Goal: Manage account settings: Manage account settings

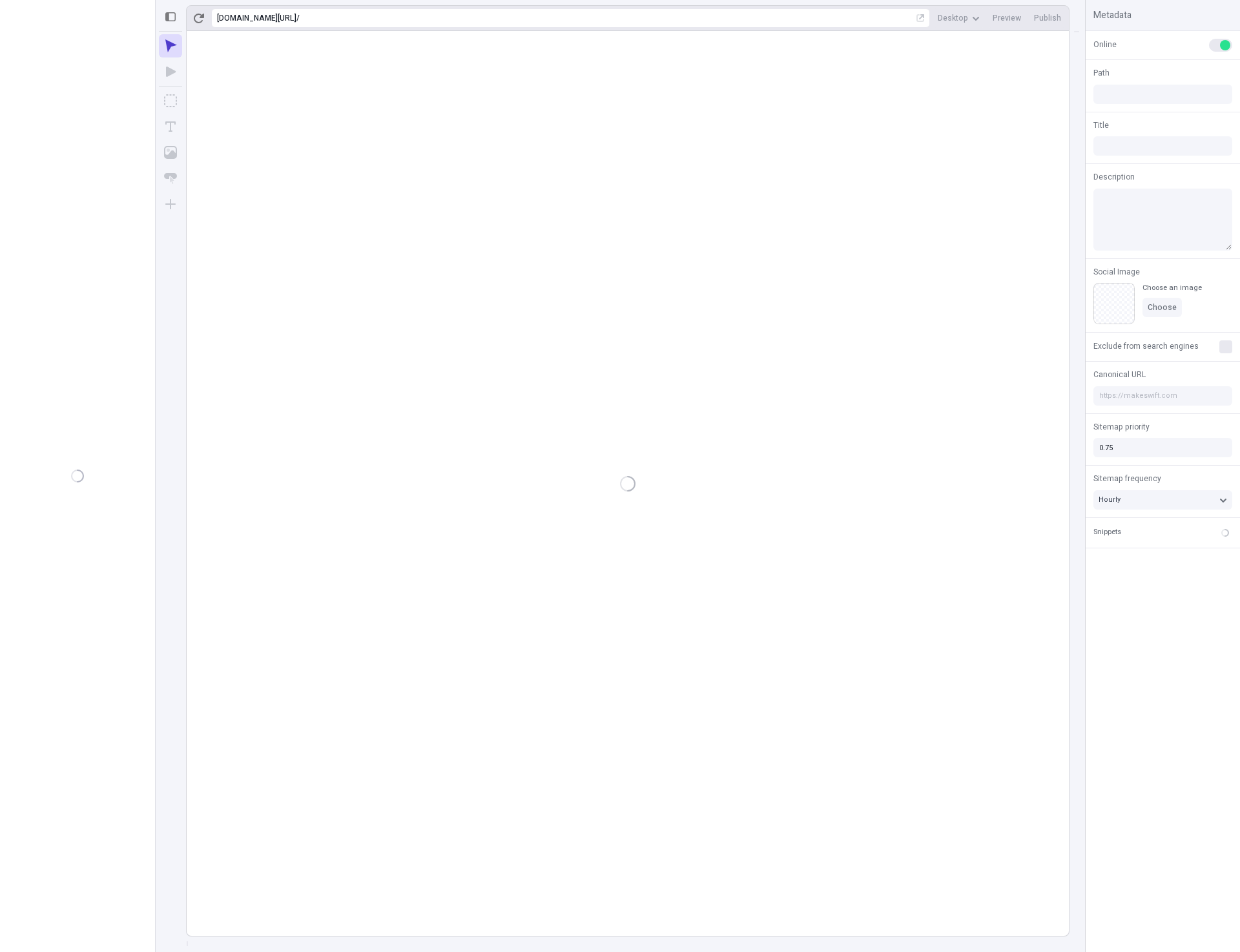
type input "/page-2"
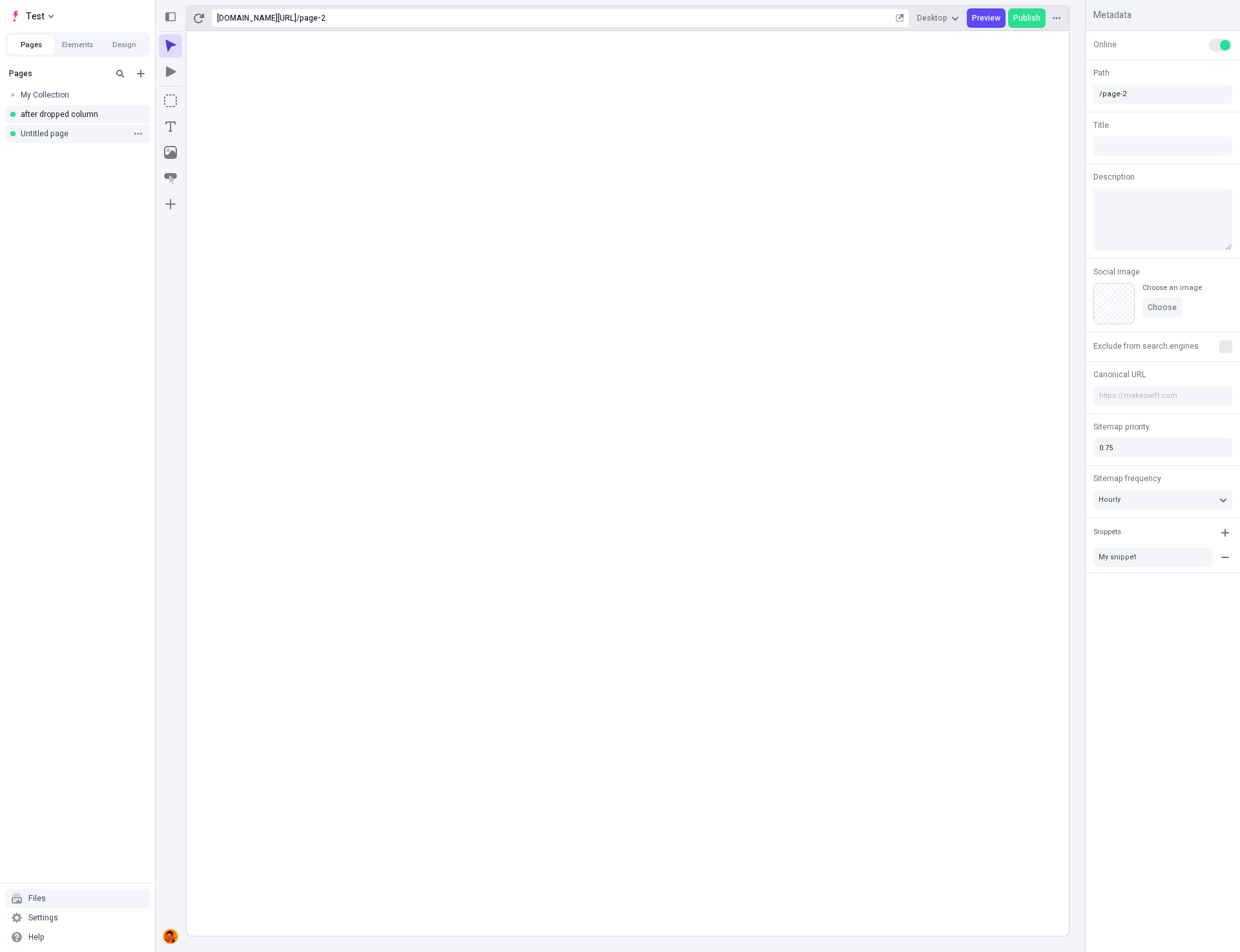
click at [44, 139] on div "Untitled page" at bounding box center [77, 134] width 155 height 20
type input "/page-3"
click at [81, 917] on div "Settings" at bounding box center [77, 918] width 145 height 20
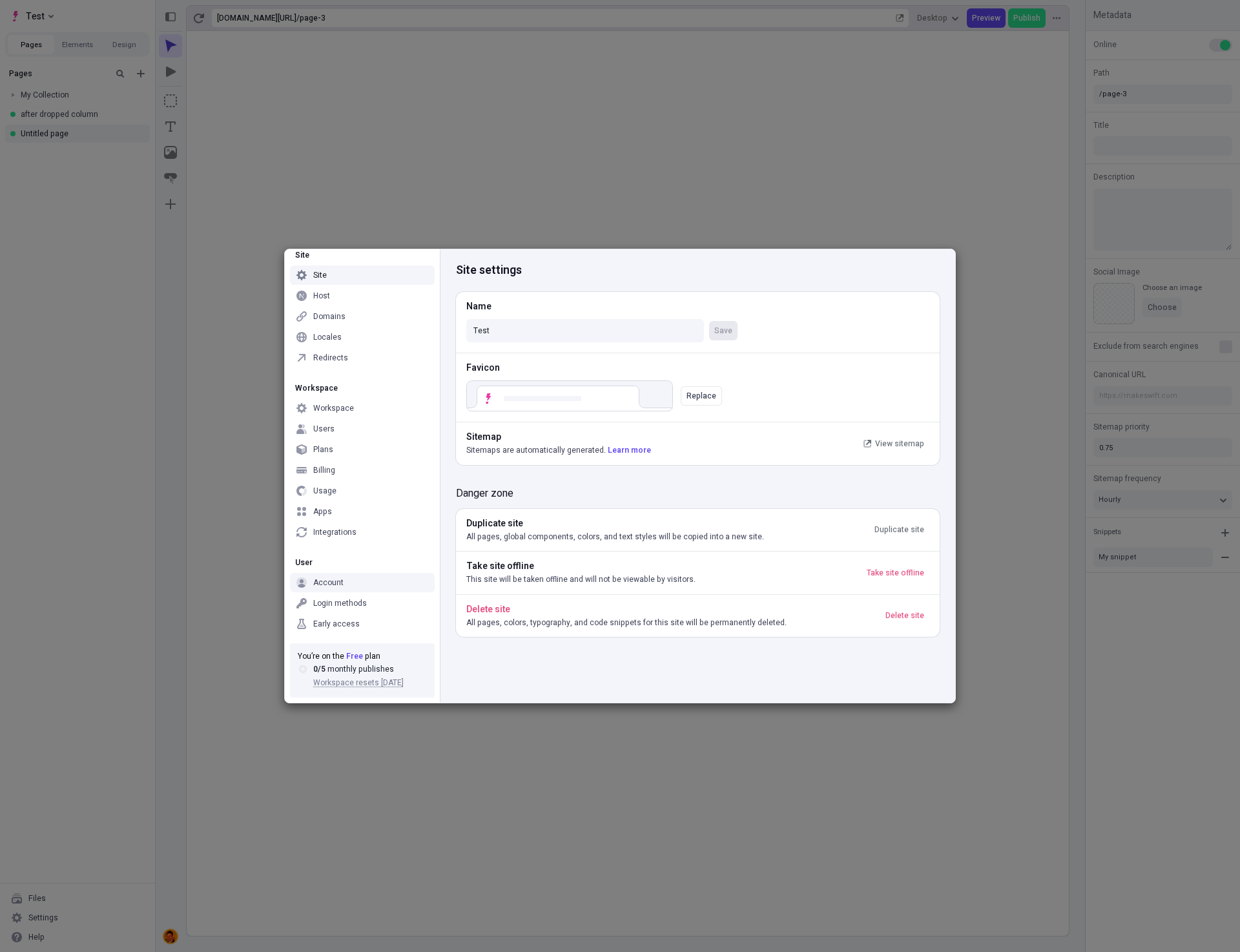
scroll to position [10, 0]
click at [344, 619] on div "Early access" at bounding box center [336, 623] width 47 height 10
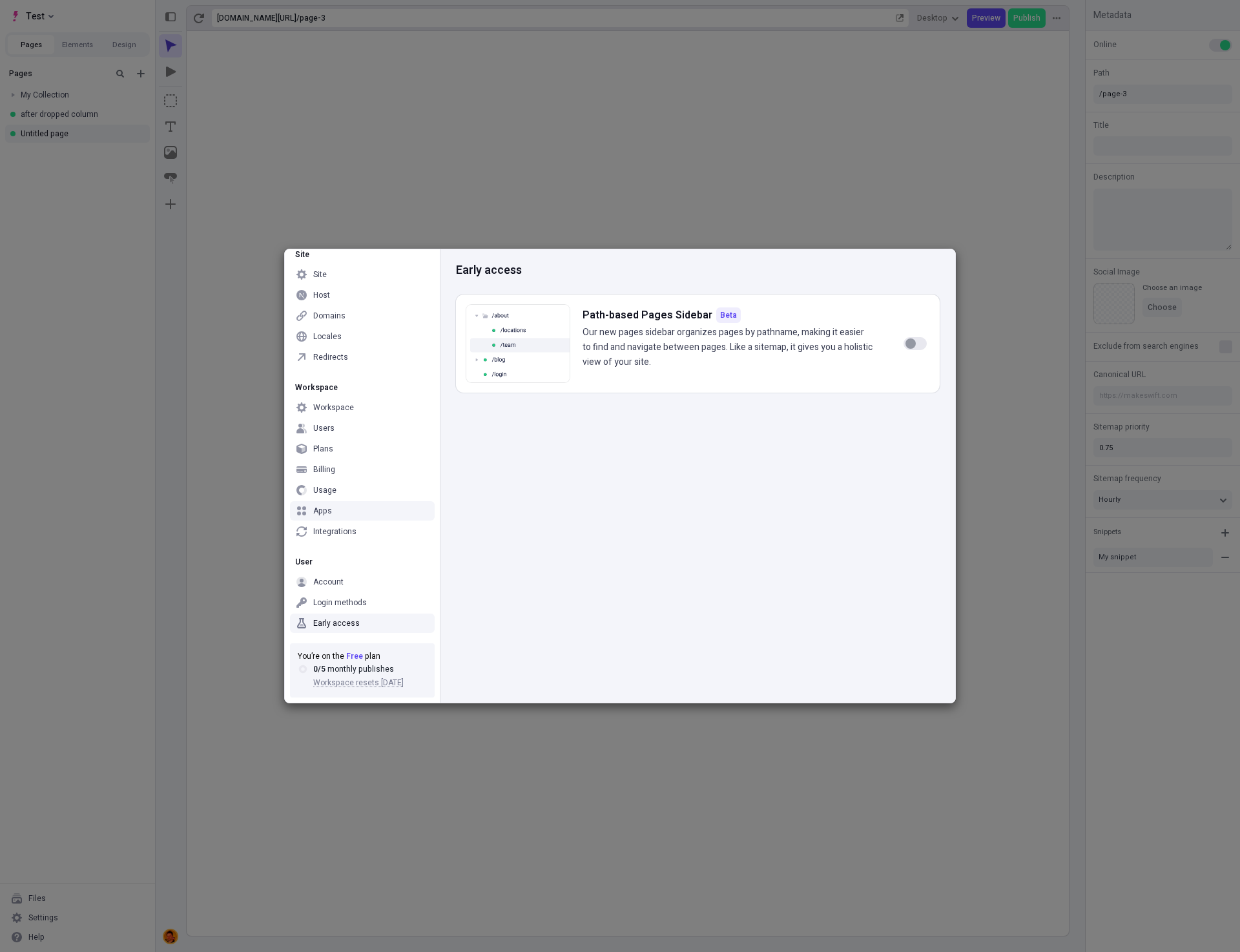
click at [564, 538] on div "Early access Path-based Pages Sidebar Beta Our new pages sidebar organizes page…" at bounding box center [697, 476] width 515 height 453
click at [332, 514] on div "Apps" at bounding box center [362, 511] width 145 height 20
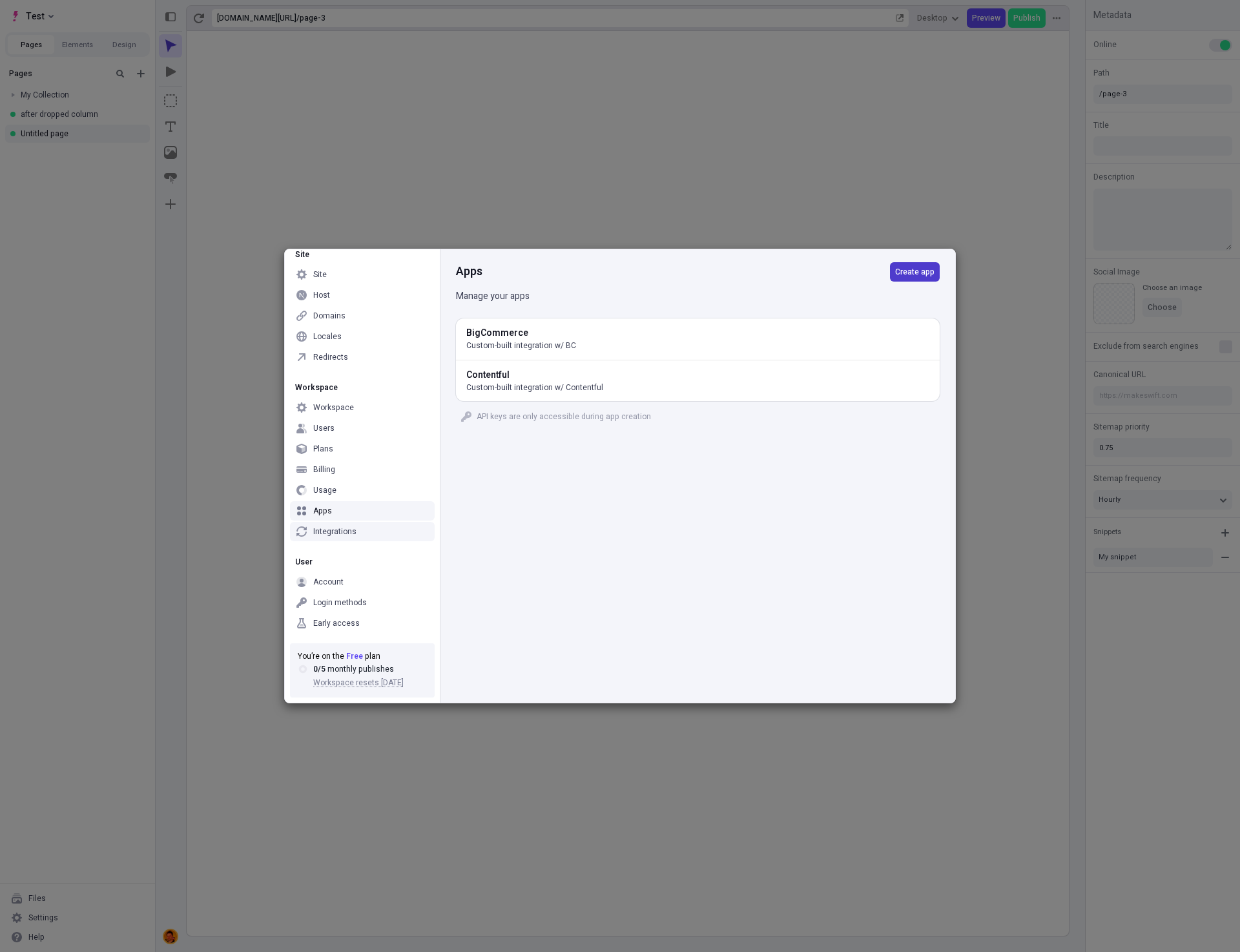
click at [923, 269] on span "Create app" at bounding box center [914, 272] width 40 height 10
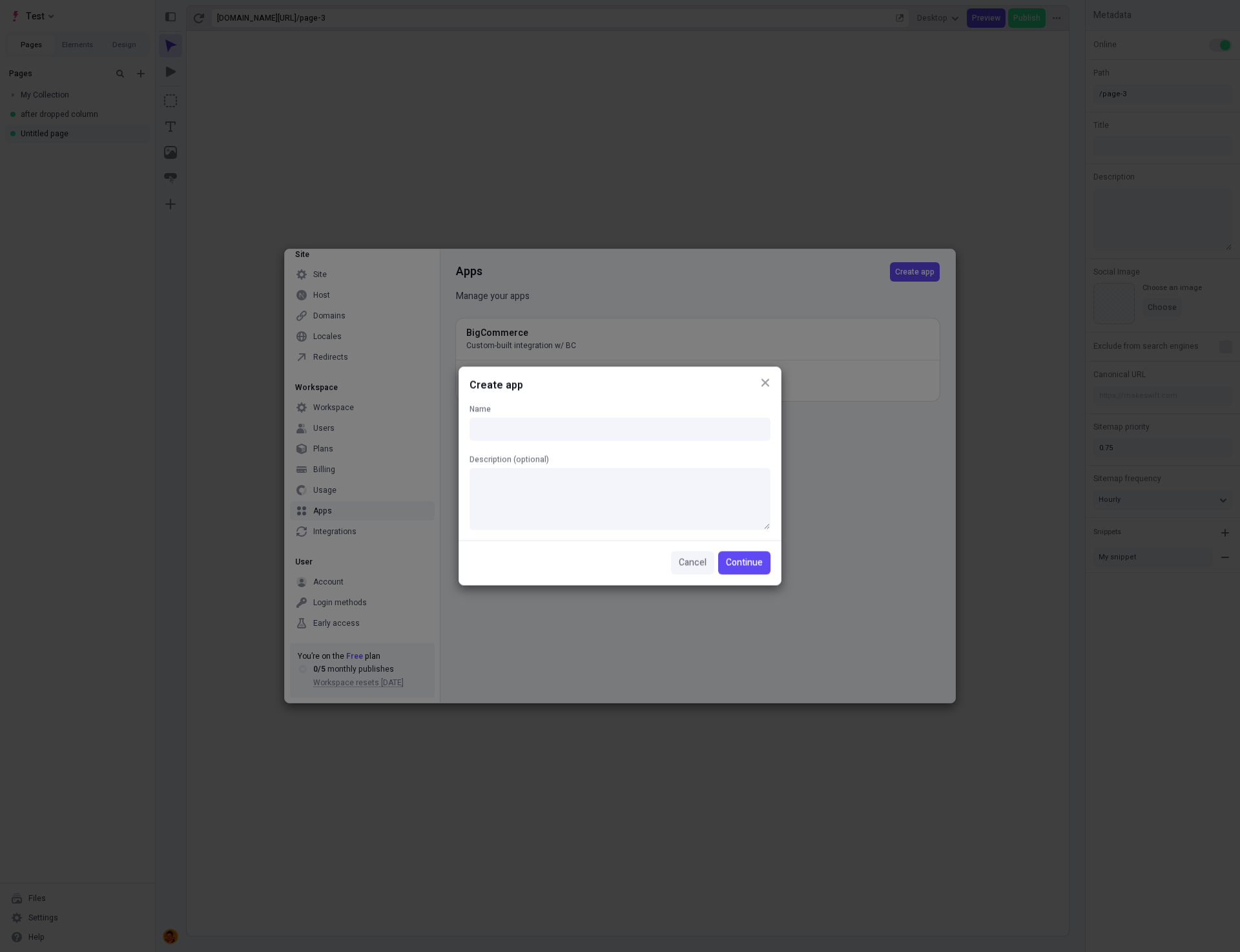
click at [684, 566] on span "Cancel" at bounding box center [693, 563] width 28 height 14
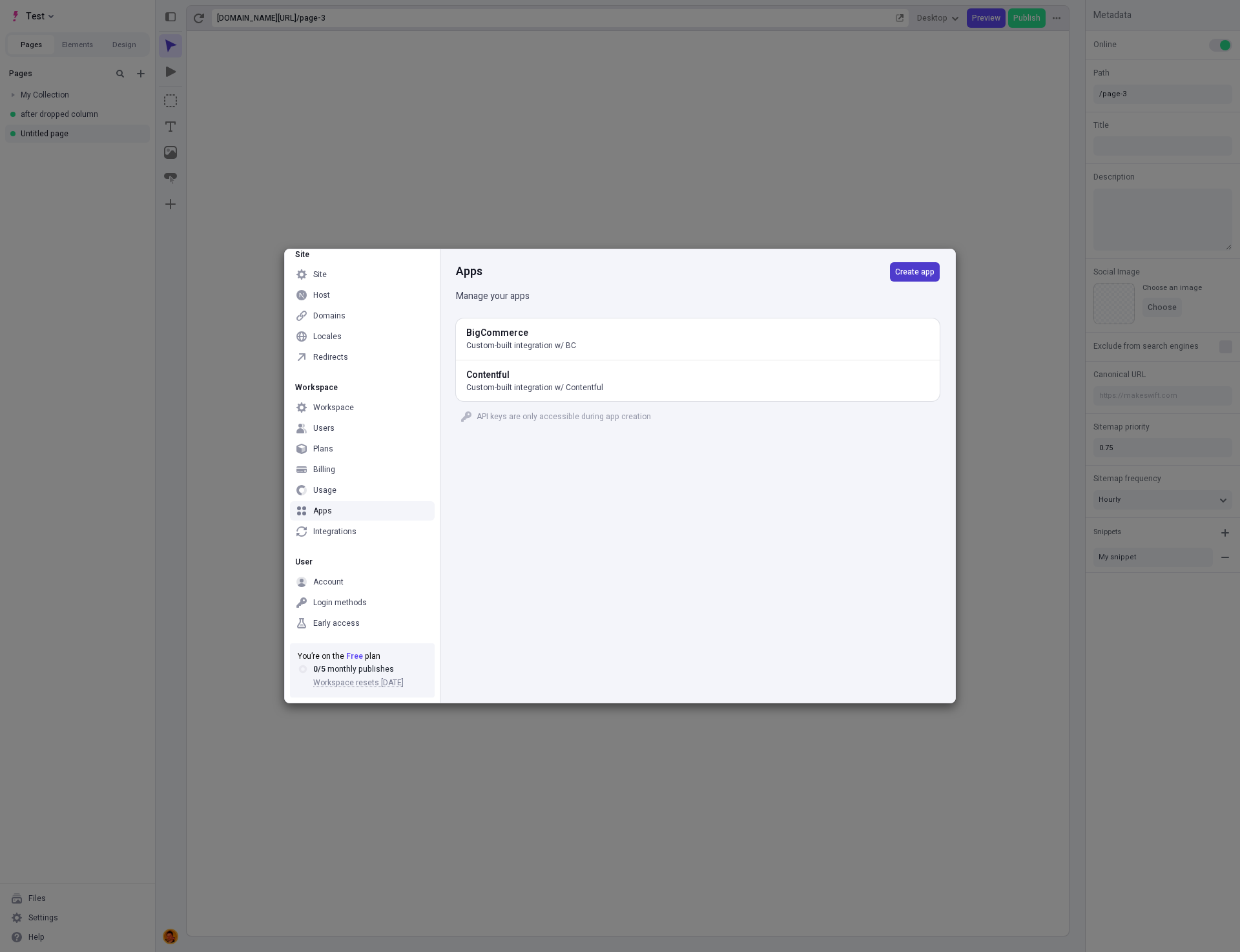
click at [913, 277] on button "Create app" at bounding box center [914, 272] width 49 height 20
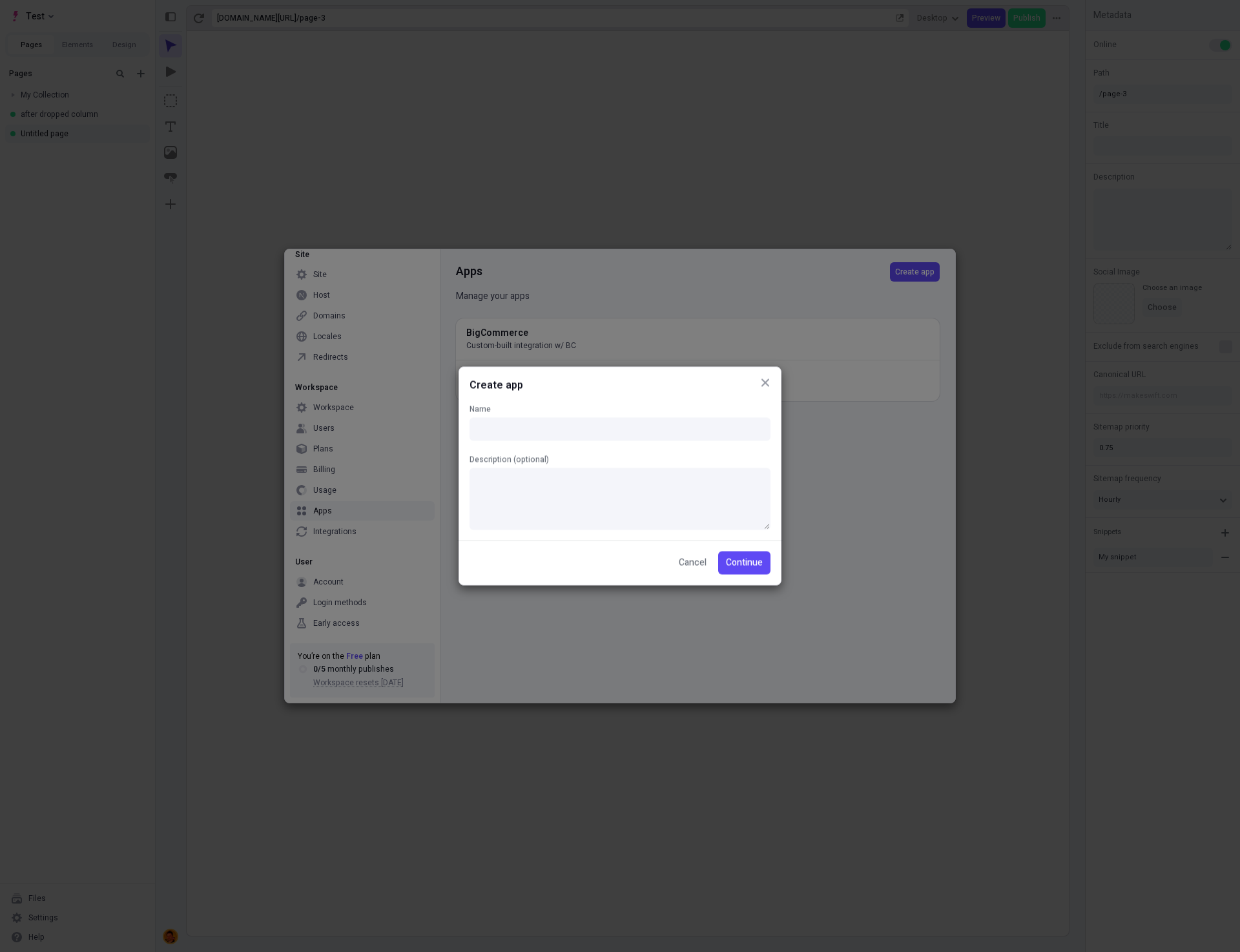
click at [765, 381] on icon "button" at bounding box center [765, 383] width 10 height 10
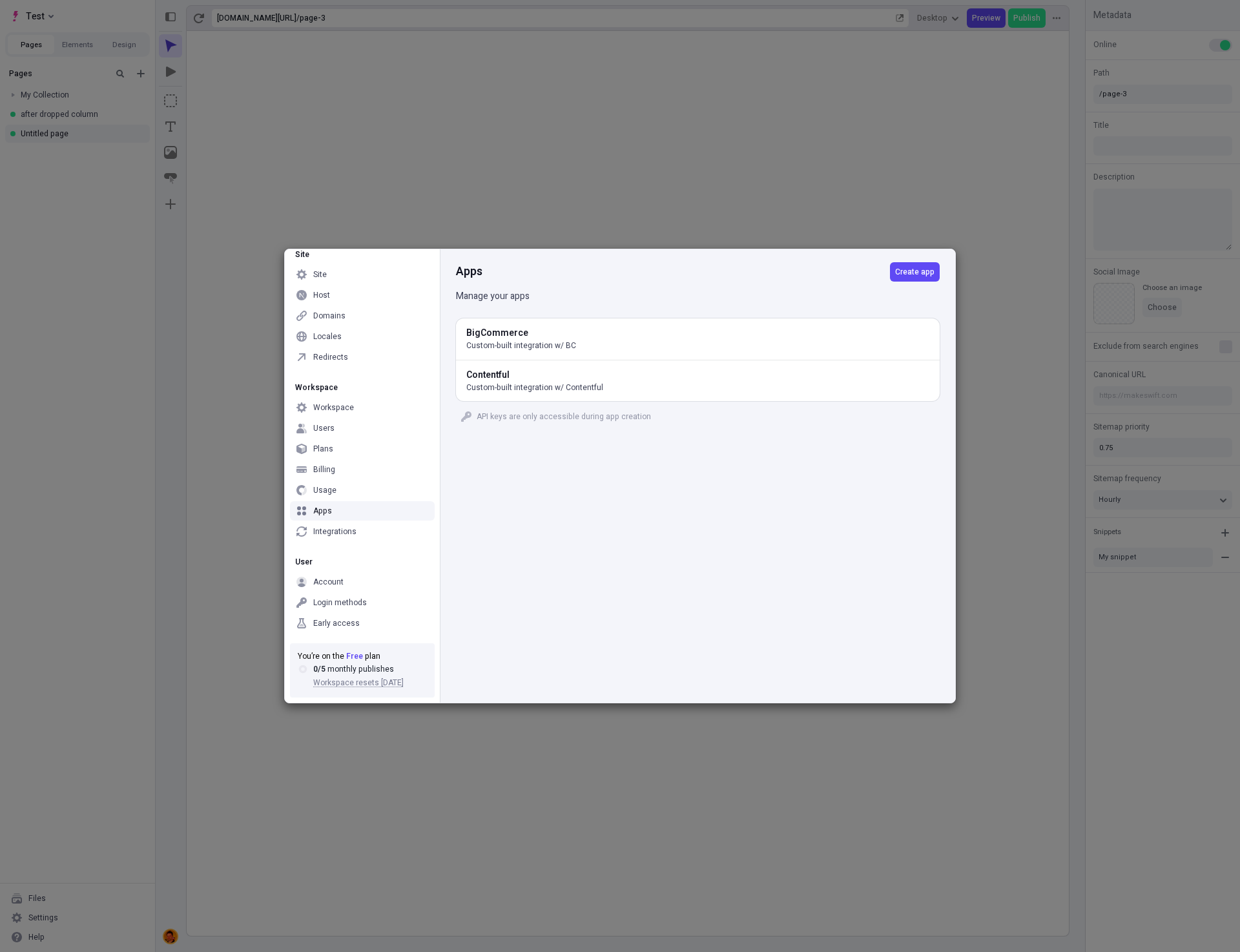
click at [735, 523] on div "Apps Create app Manage your apps BigCommerce Custom-built integration w/ BC Con…" at bounding box center [697, 476] width 515 height 453
click at [763, 502] on div "Apps Create app Manage your apps BigCommerce Custom-built integration w/ BC Con…" at bounding box center [697, 476] width 515 height 453
click at [347, 629] on div "Early access" at bounding box center [362, 623] width 145 height 20
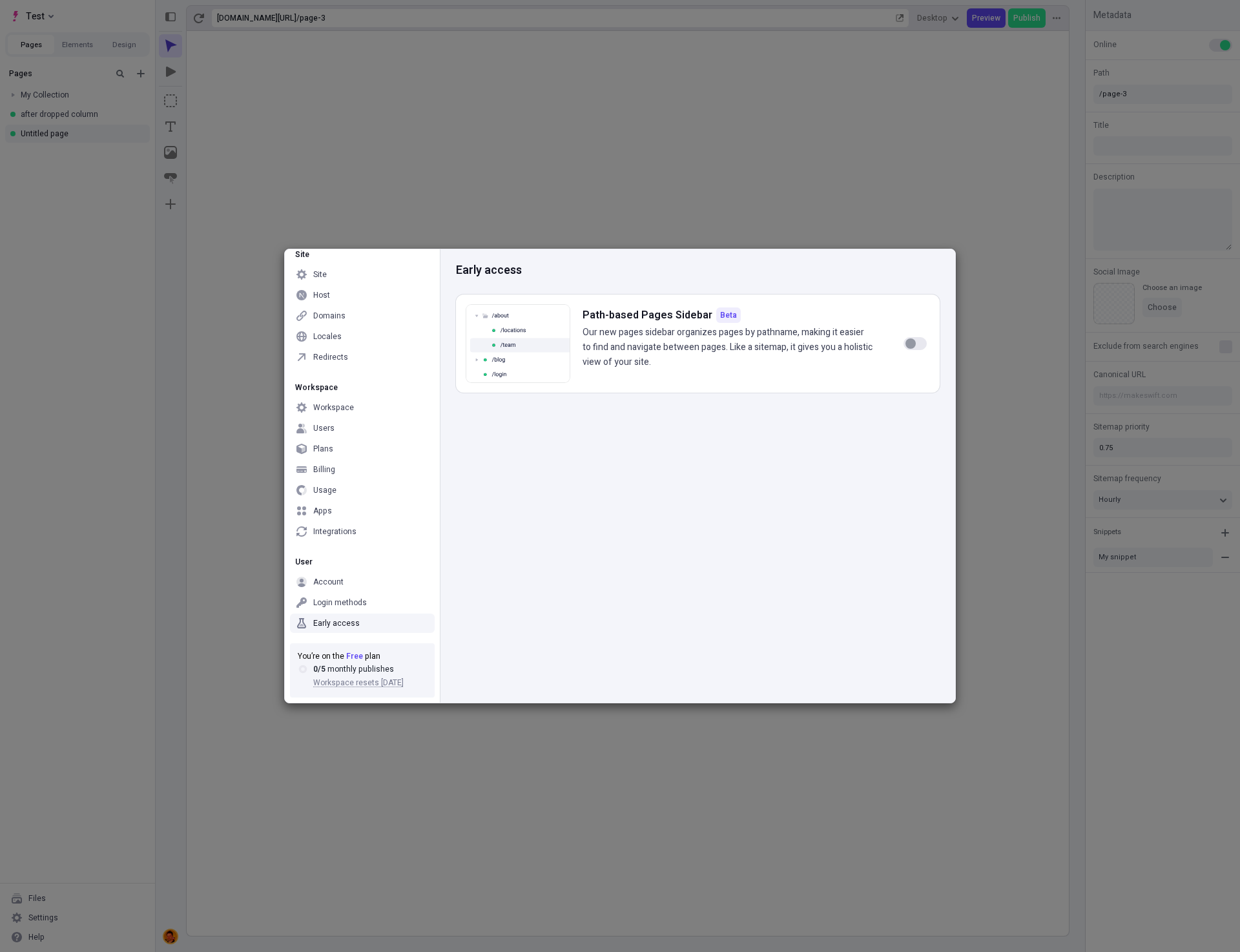
click at [597, 613] on div "Early access Path-based Pages Sidebar Beta Our new pages sidebar organizes page…" at bounding box center [697, 476] width 515 height 453
click at [745, 474] on div "Early access Path-based Pages Sidebar Beta Our new pages sidebar organizes page…" at bounding box center [697, 476] width 515 height 453
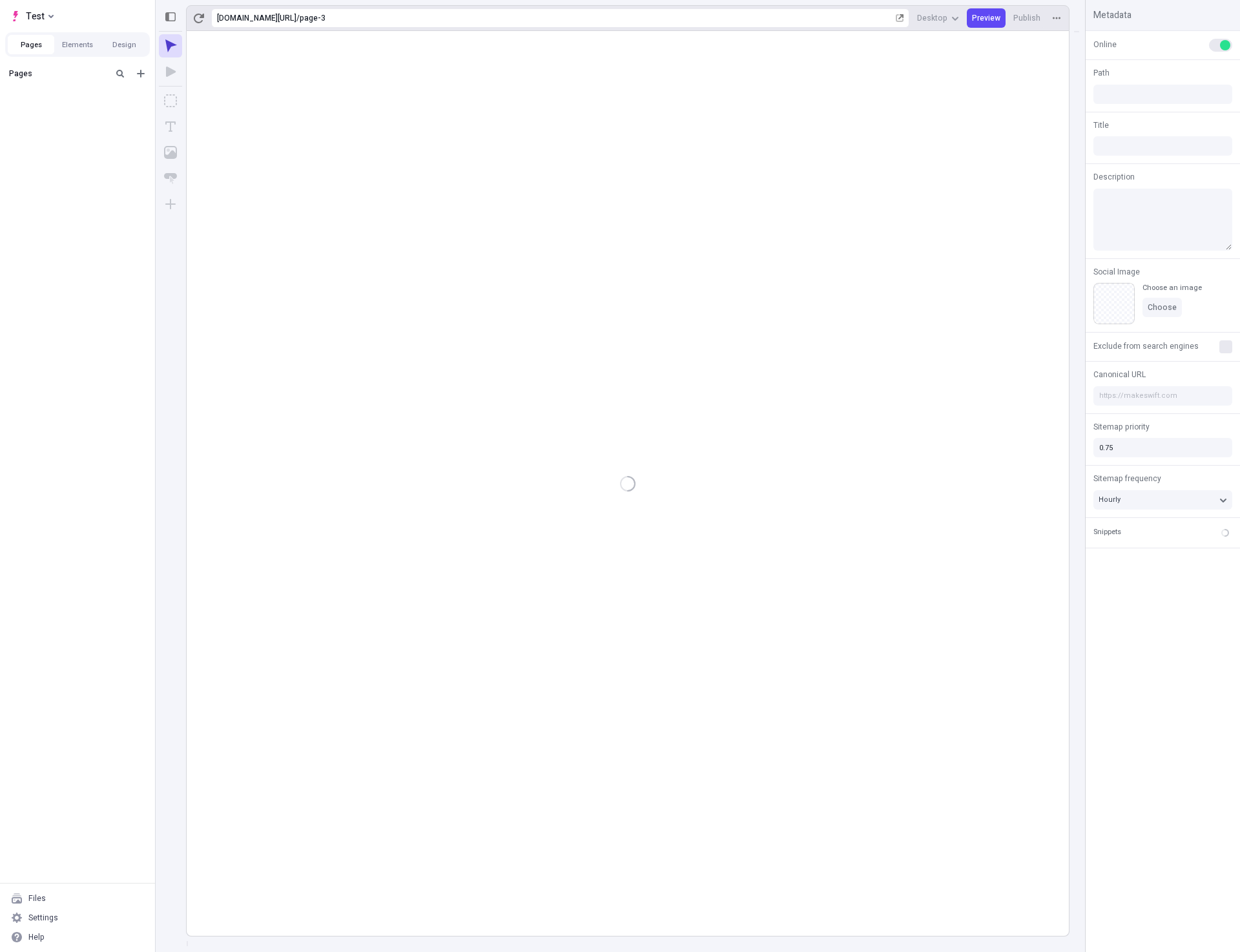
type input "/page-3"
click at [77, 914] on div "Settings" at bounding box center [77, 918] width 145 height 20
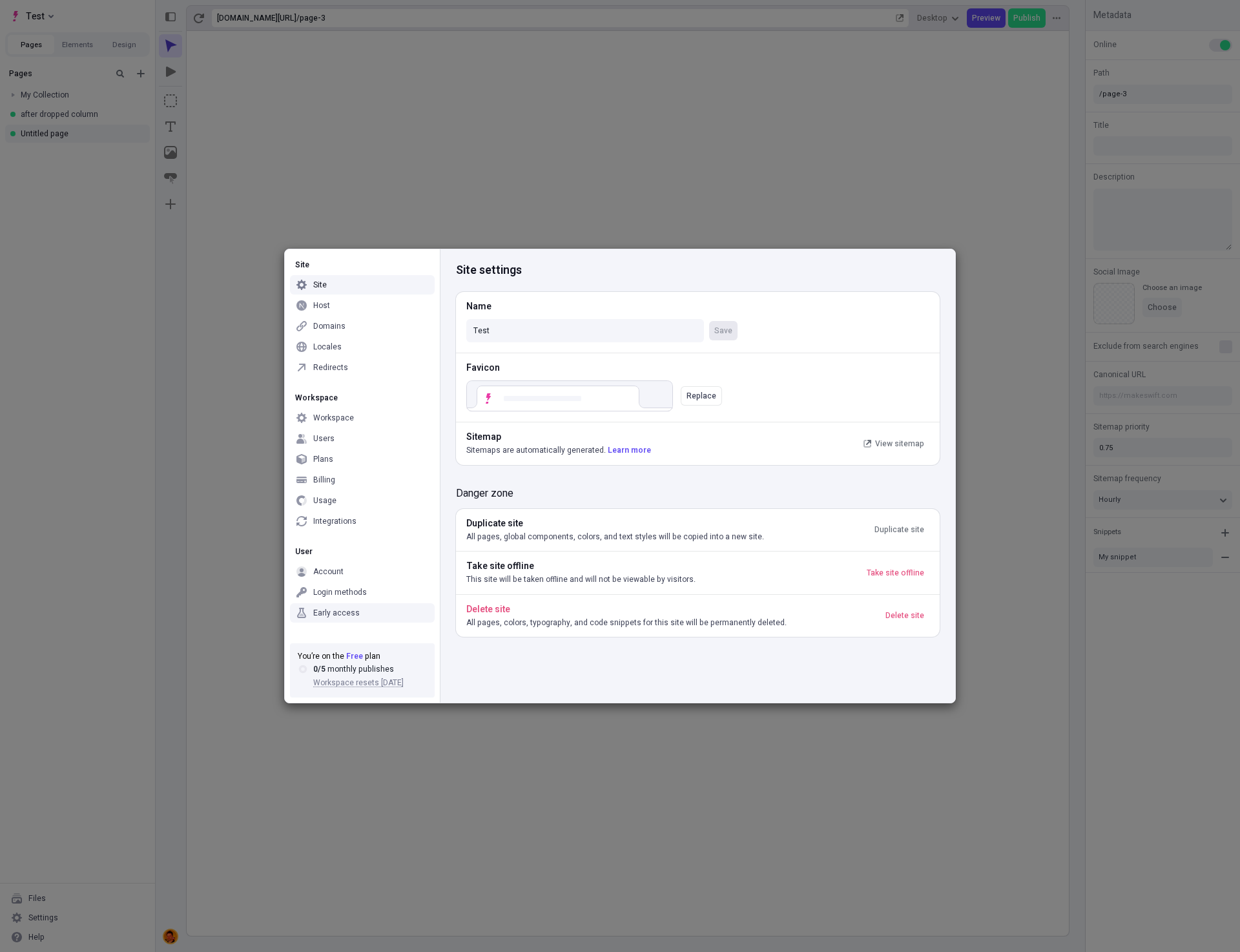
click at [341, 620] on div "Early access" at bounding box center [362, 613] width 145 height 20
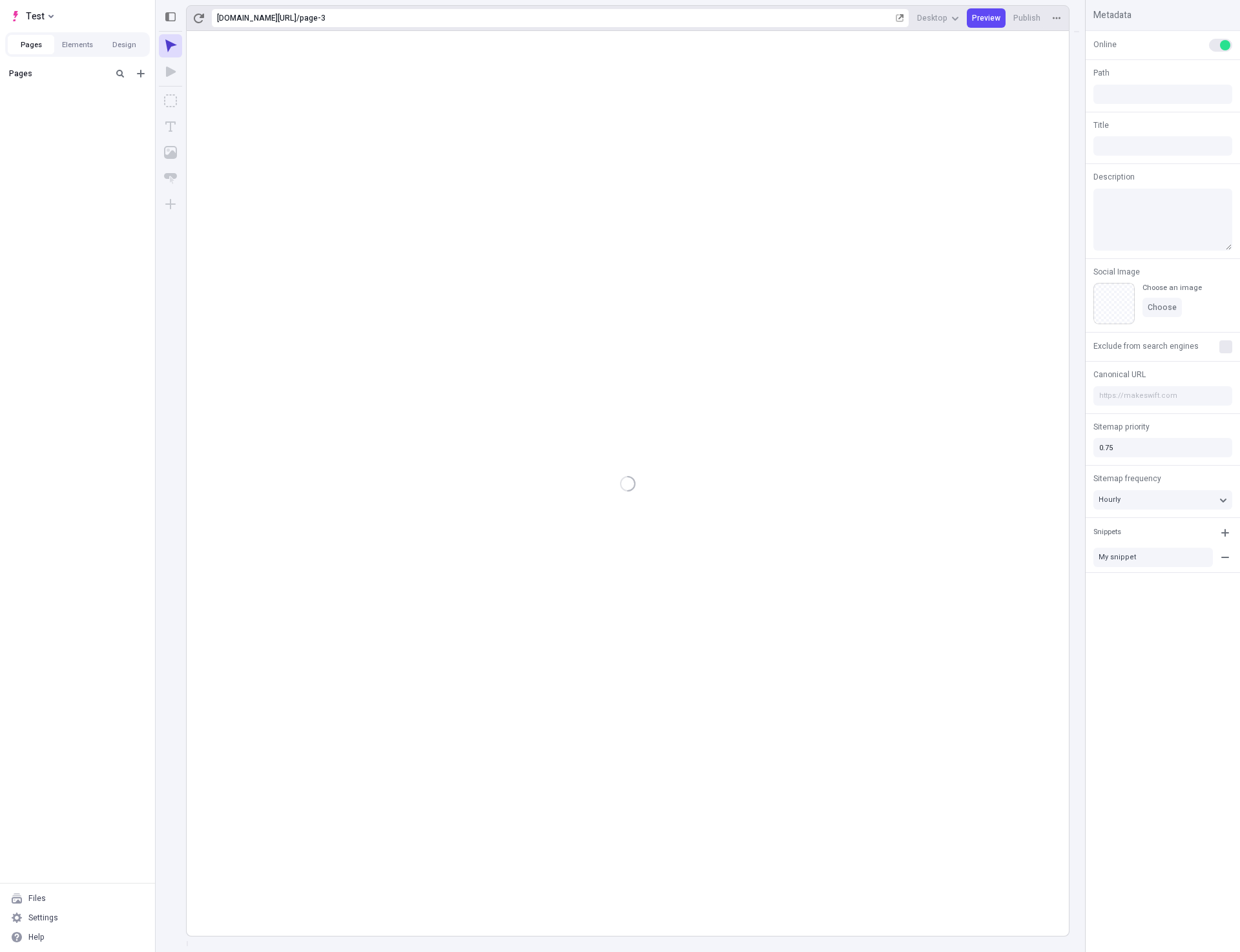
type input "/page-3"
click at [40, 919] on div "Settings" at bounding box center [43, 917] width 30 height 10
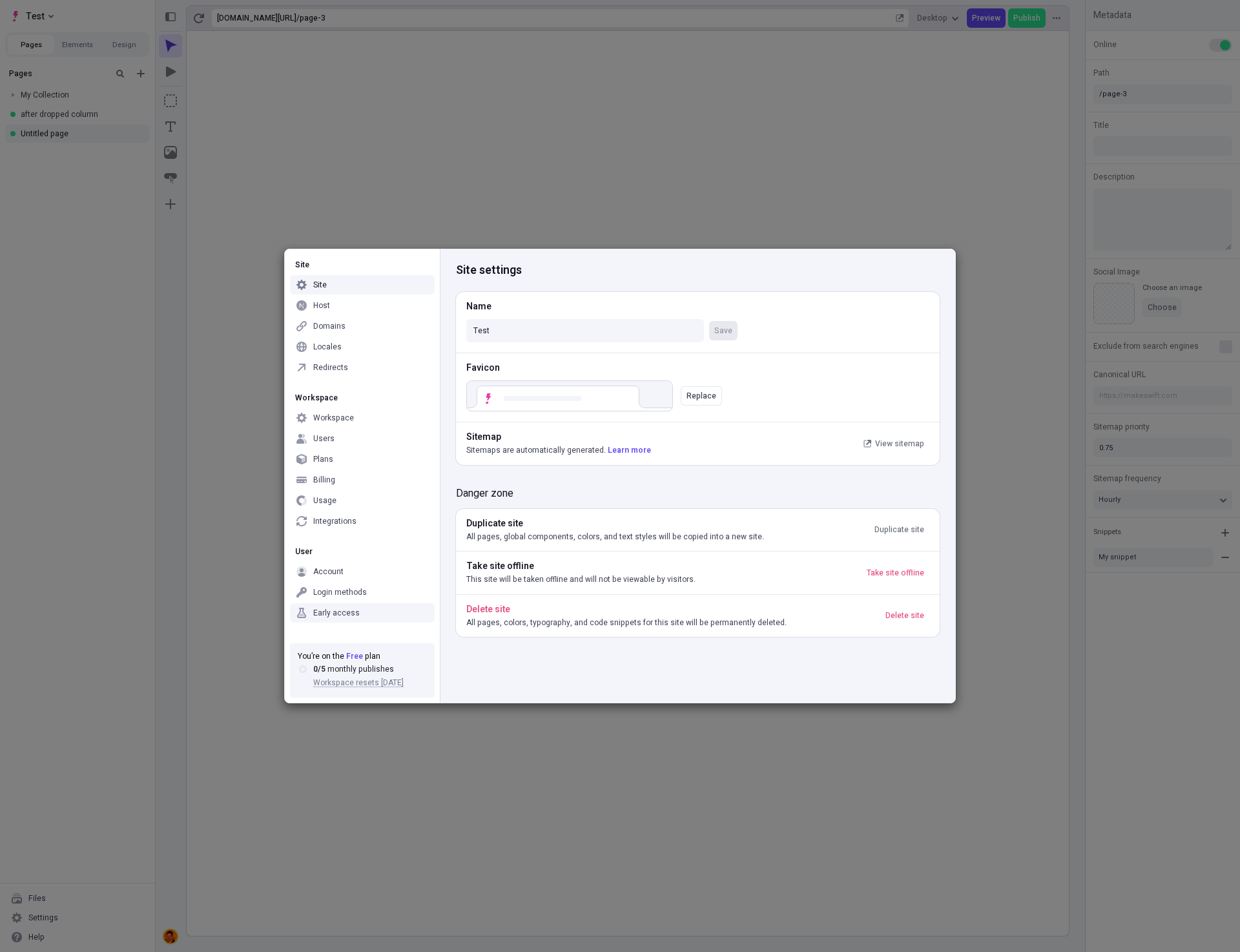
click at [347, 615] on div "Early access" at bounding box center [336, 613] width 47 height 10
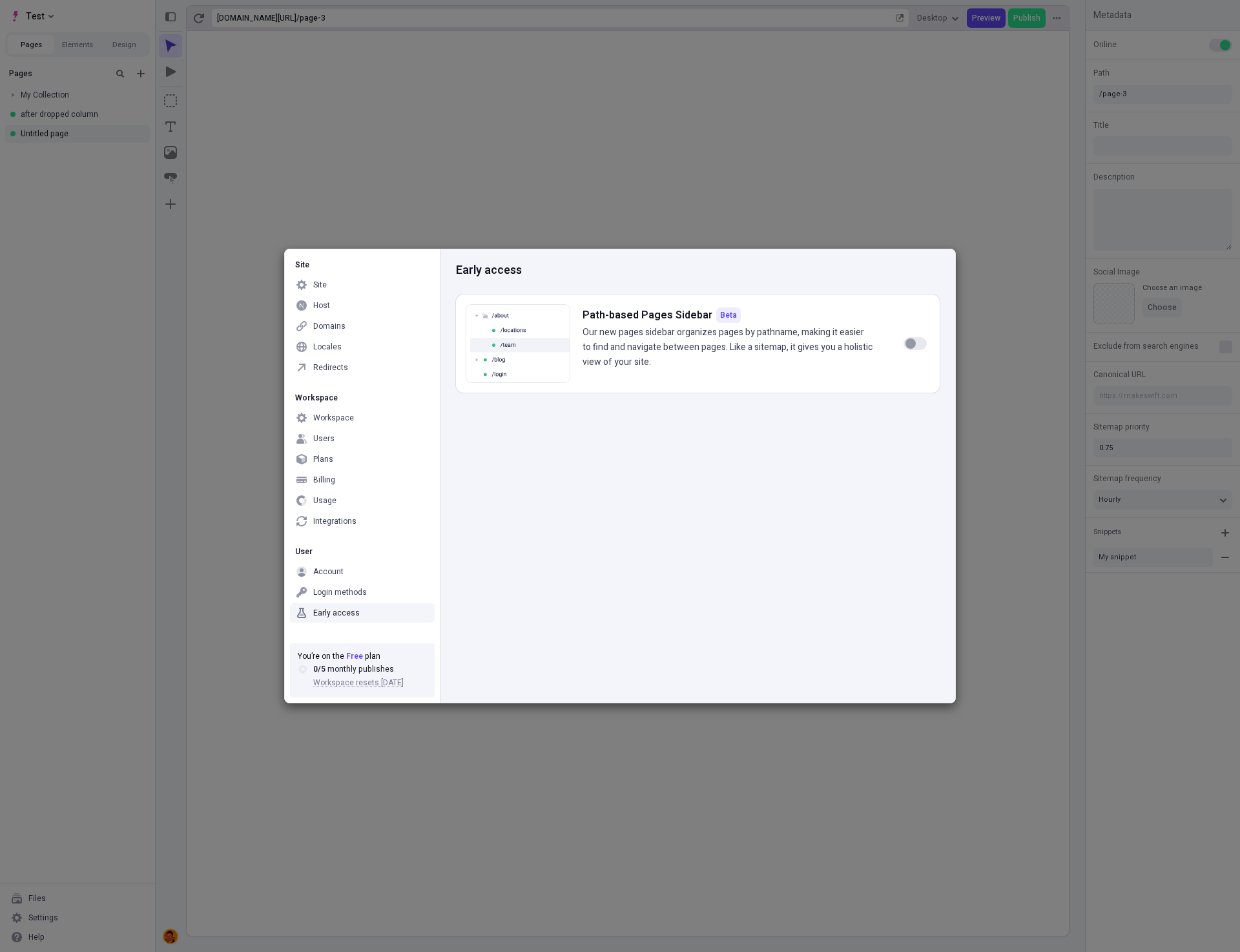
click at [558, 618] on div "Early access Path-based Pages Sidebar Beta Our new pages sidebar organizes page…" at bounding box center [697, 476] width 515 height 453
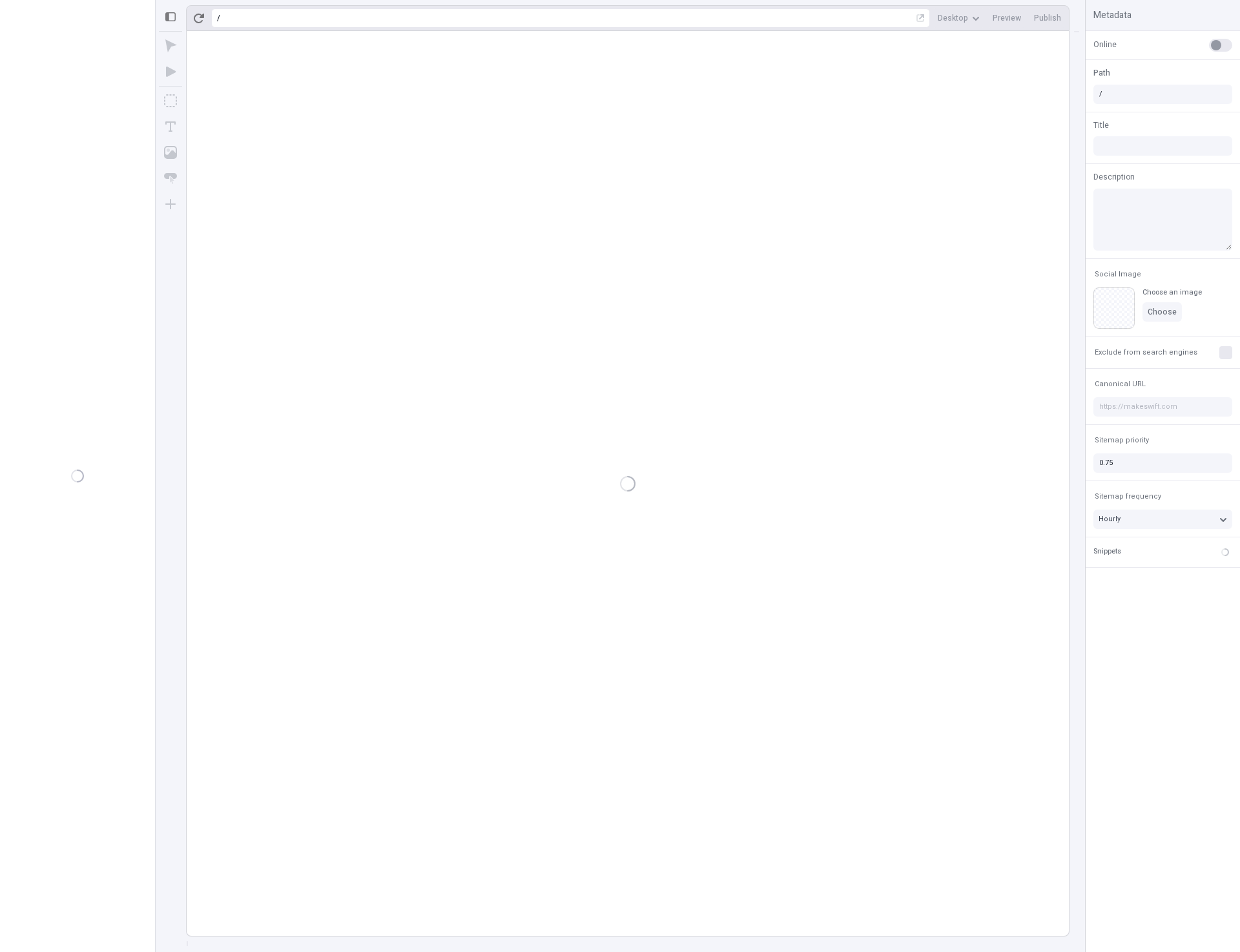
type input "/page-3"
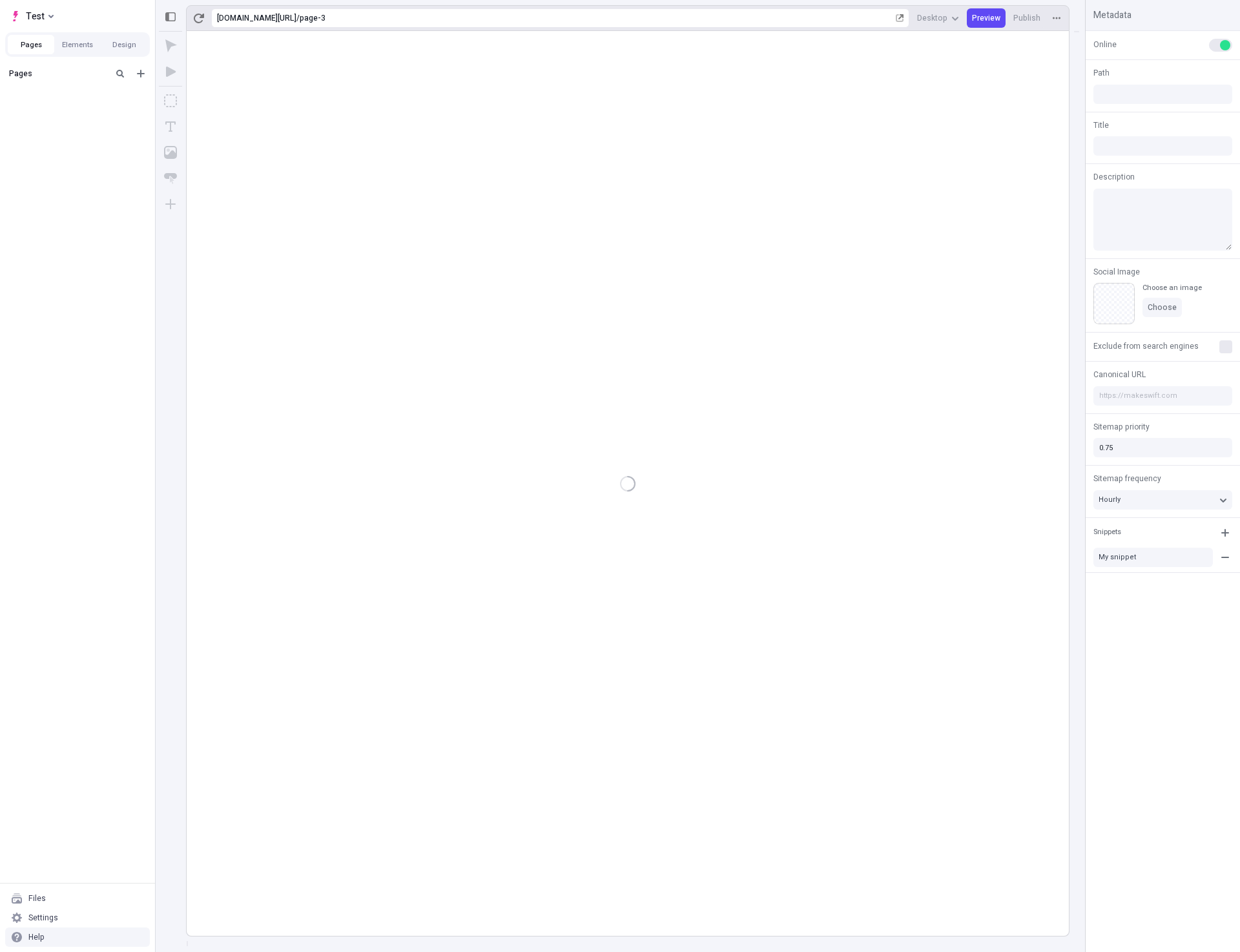
type input "/page-3"
click at [47, 921] on div "Settings" at bounding box center [43, 917] width 30 height 10
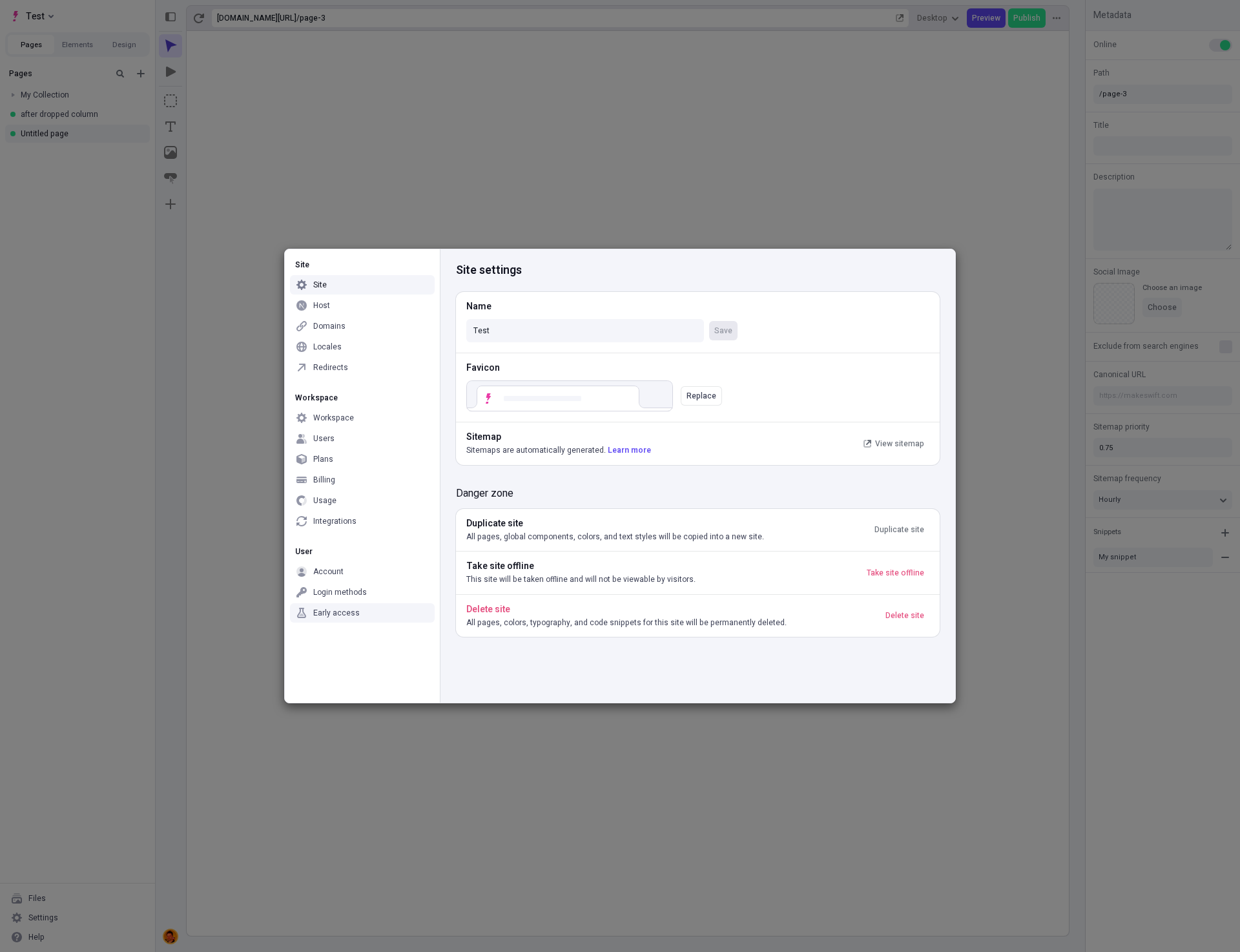
click at [315, 620] on div "Early access" at bounding box center [362, 613] width 145 height 20
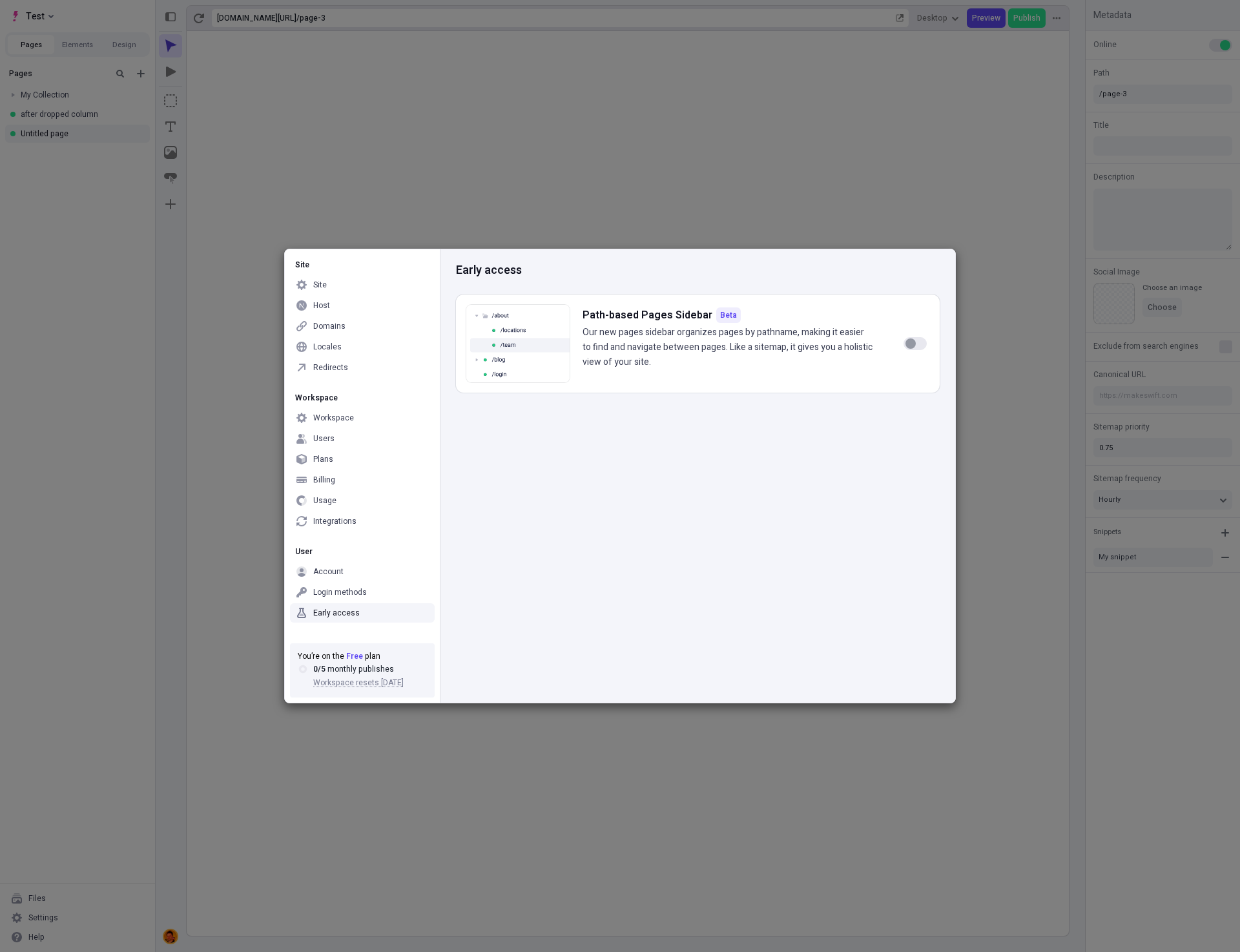
click at [802, 505] on div "Early access Path-based Pages Sidebar Beta Our new pages sidebar organizes page…" at bounding box center [697, 476] width 515 height 453
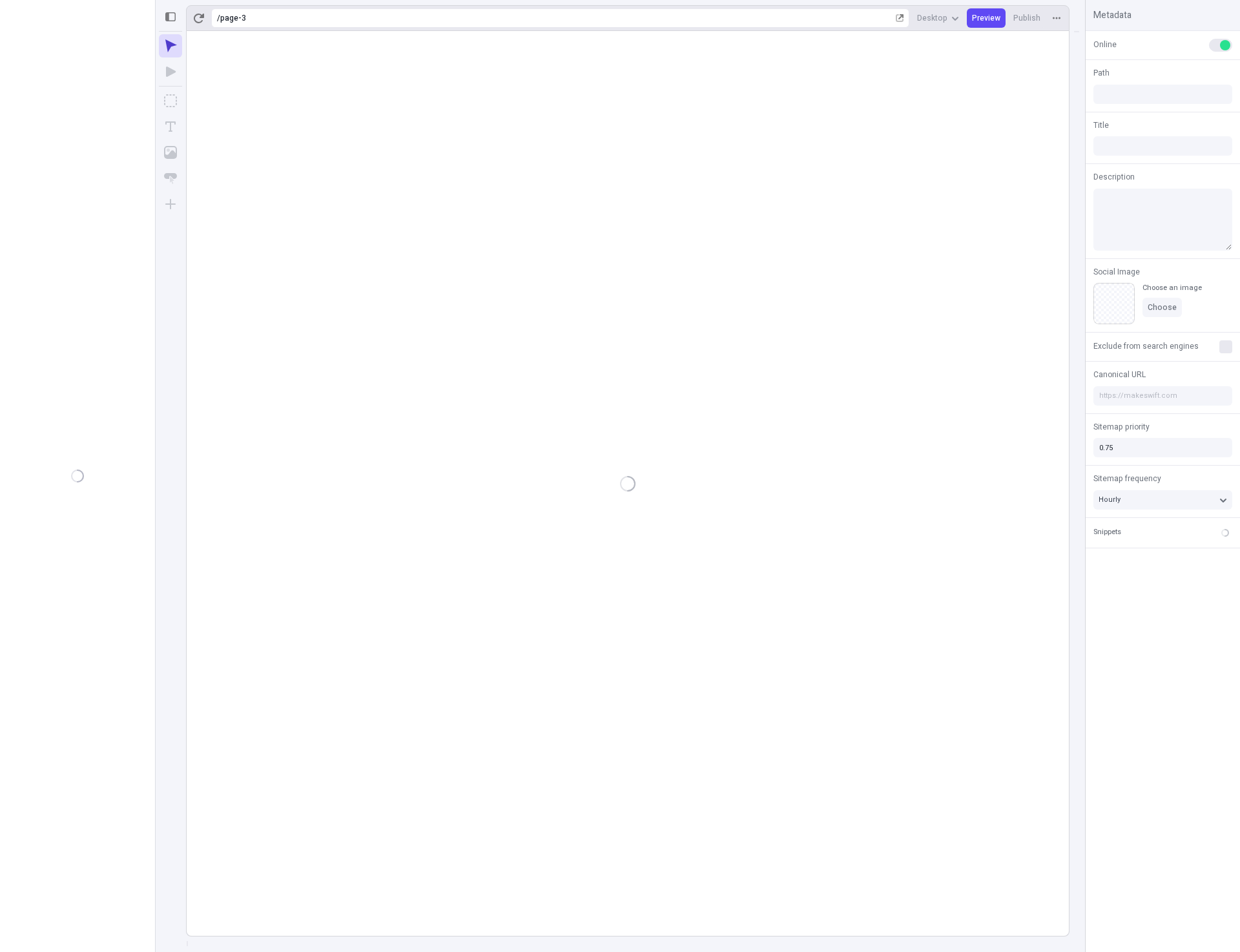
type input "/page-3"
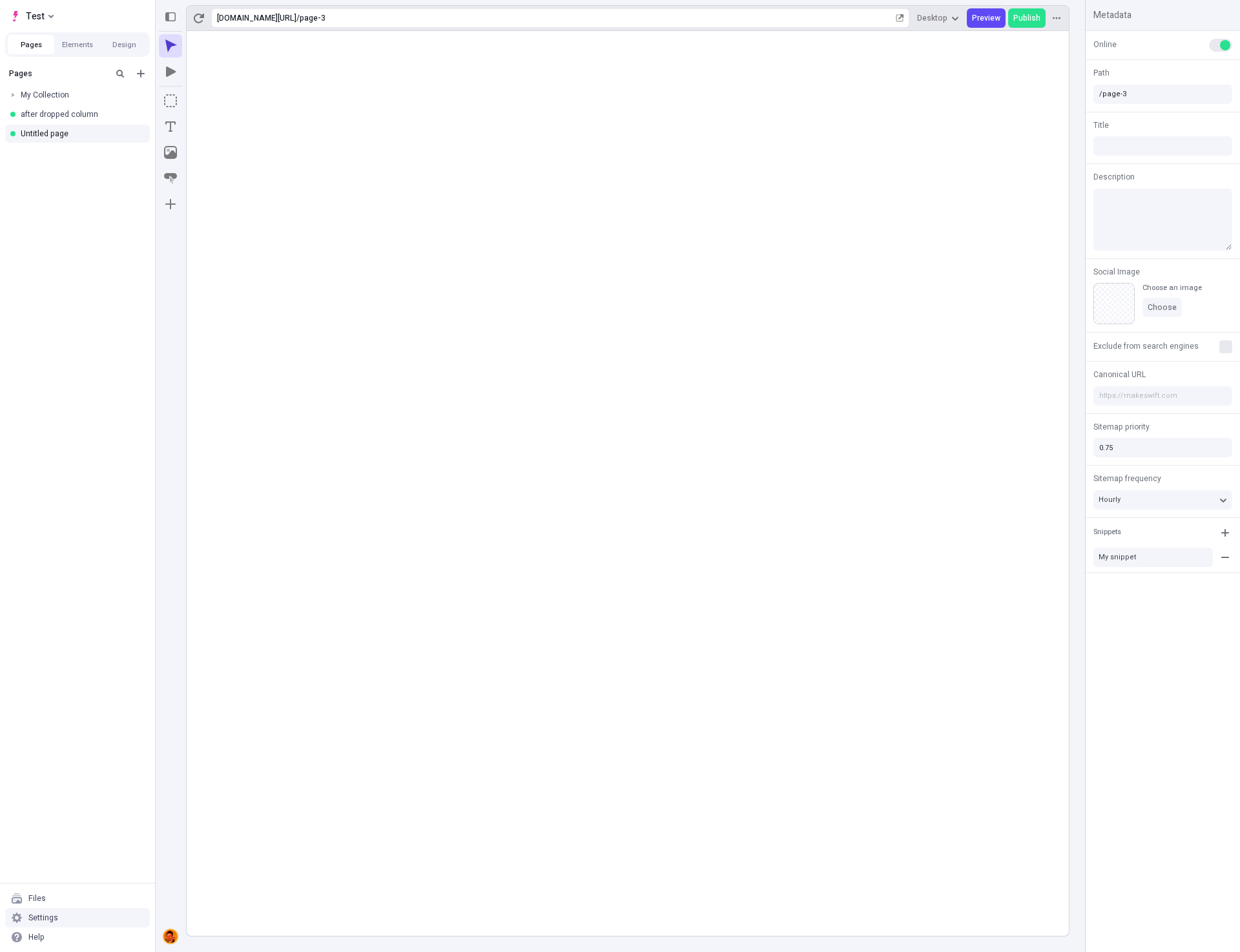
click at [45, 918] on div "Settings" at bounding box center [43, 917] width 30 height 10
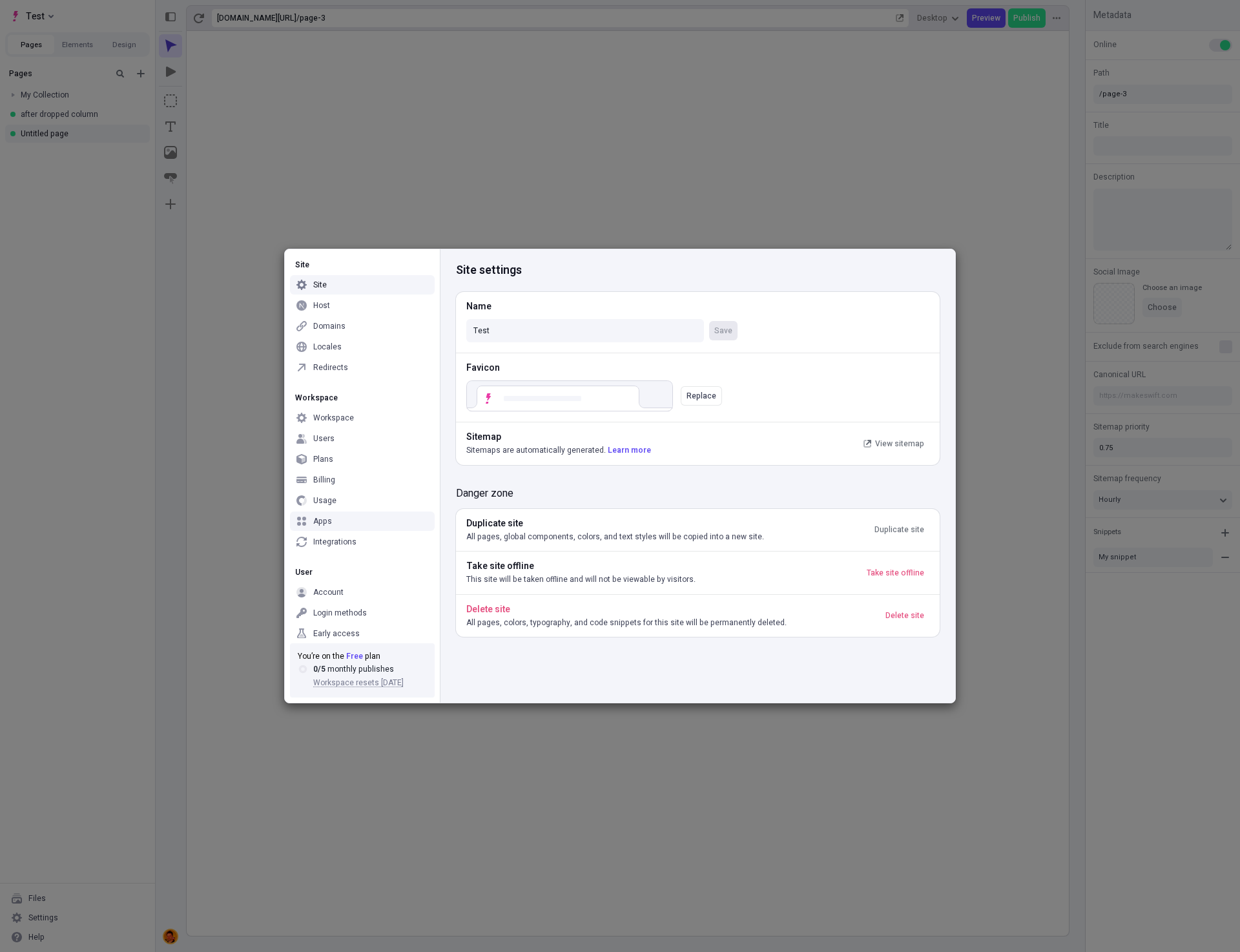
click at [336, 521] on div "Apps" at bounding box center [362, 521] width 145 height 20
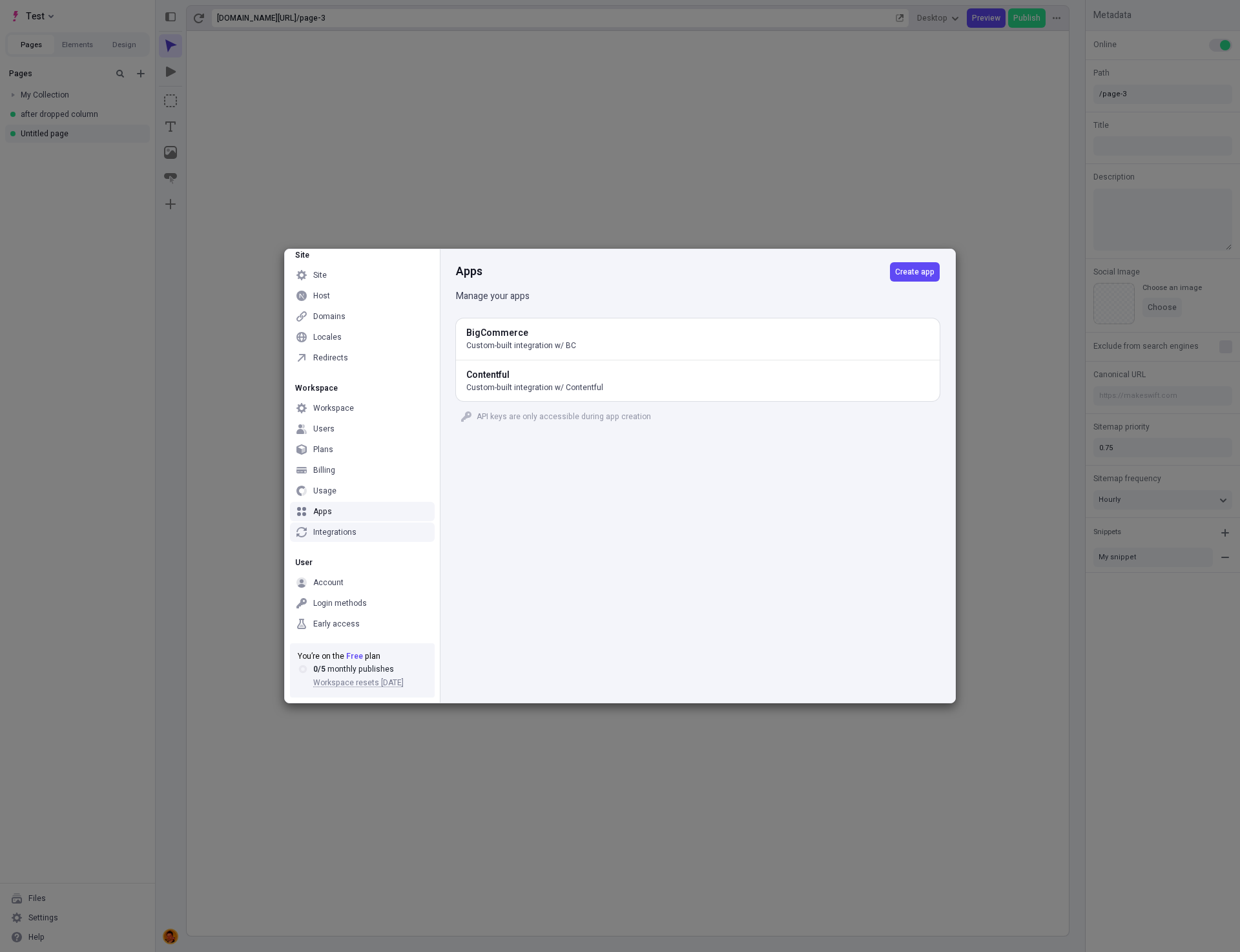
scroll to position [10, 0]
click at [338, 613] on div "Early access" at bounding box center [362, 623] width 145 height 20
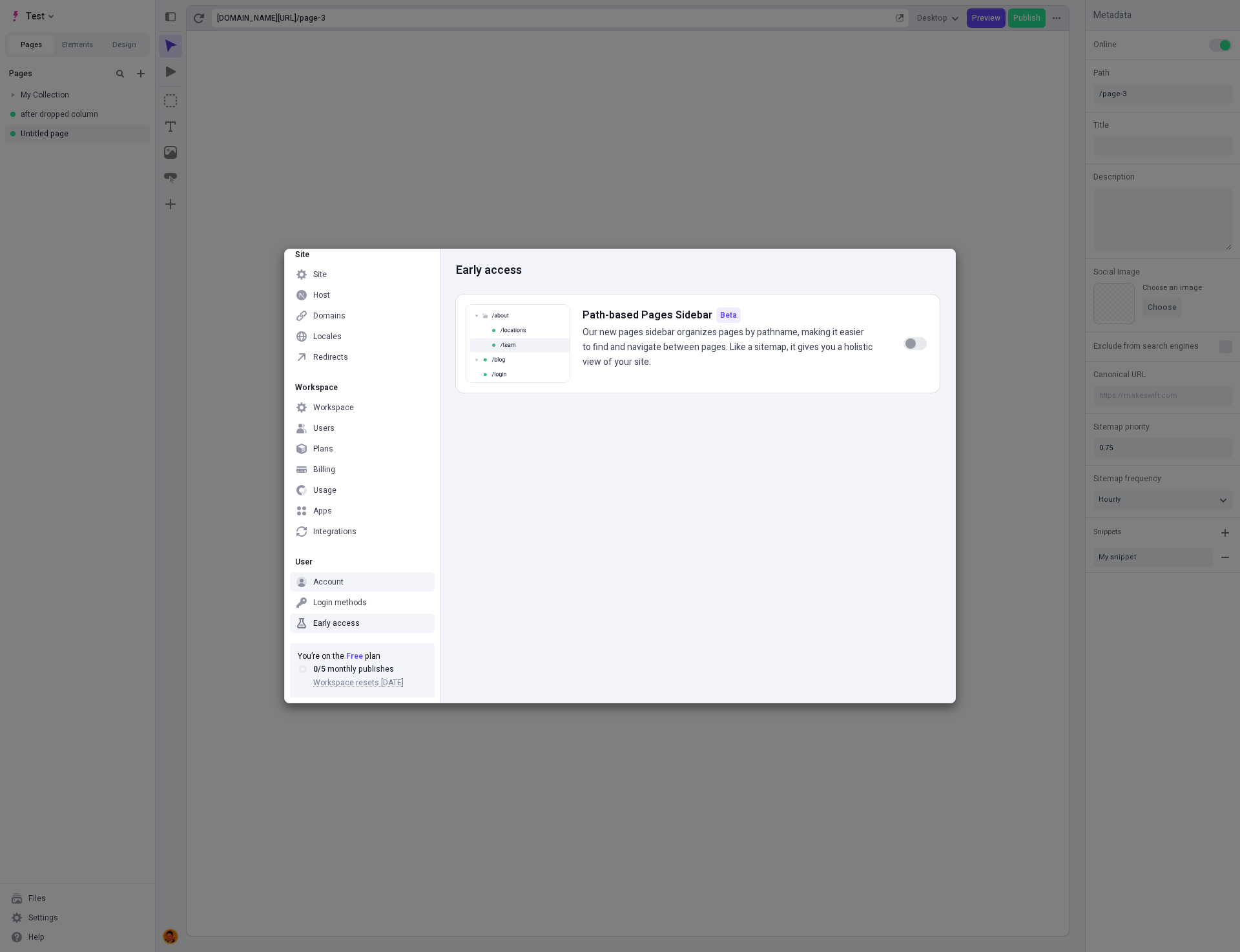
click at [639, 570] on div "Early access Path-based Pages Sidebar Beta Our new pages sidebar organizes page…" at bounding box center [697, 476] width 515 height 453
click at [773, 453] on div "Early access Path-based Pages Sidebar Beta Our new pages sidebar organizes page…" at bounding box center [697, 476] width 515 height 453
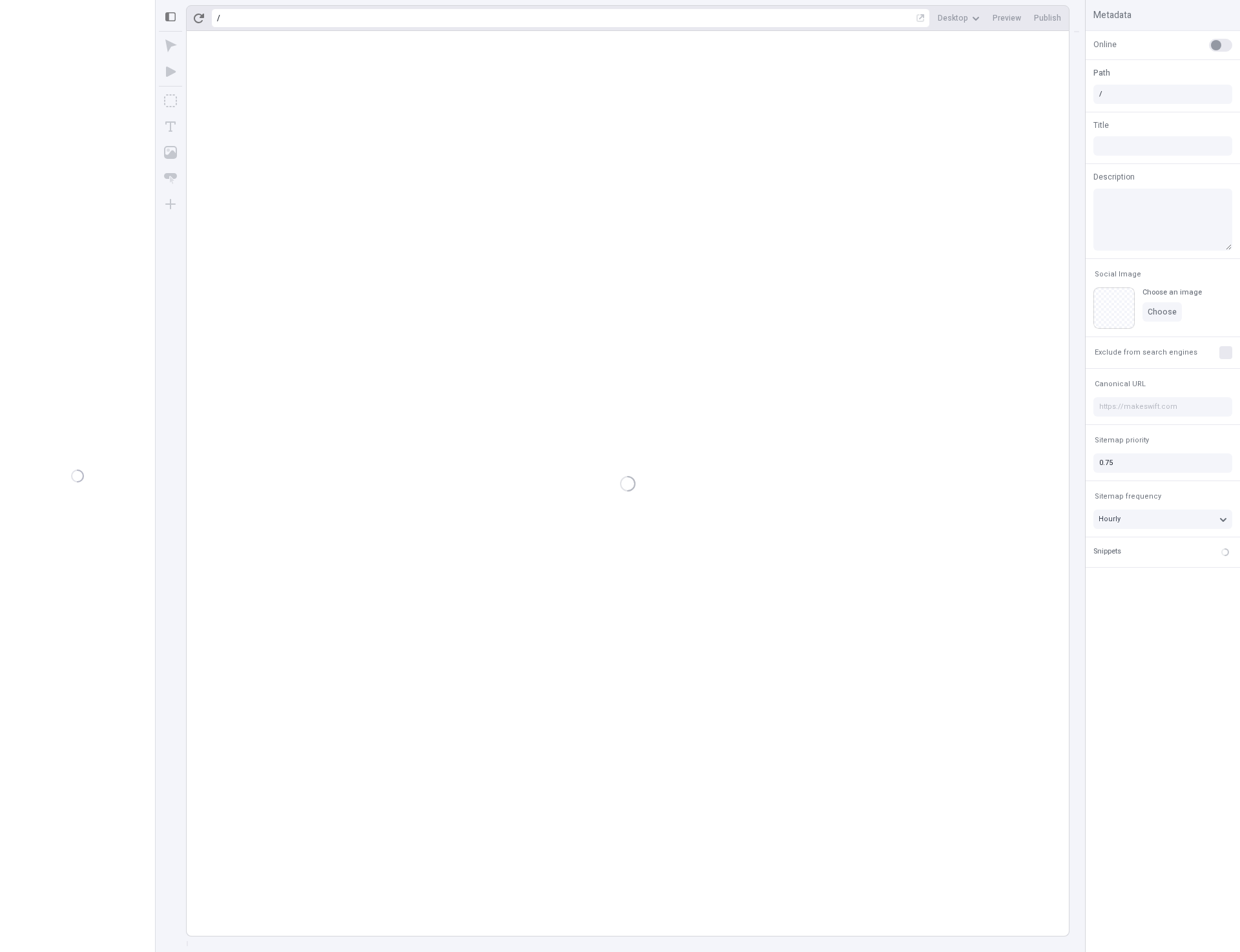
type input "/page-3"
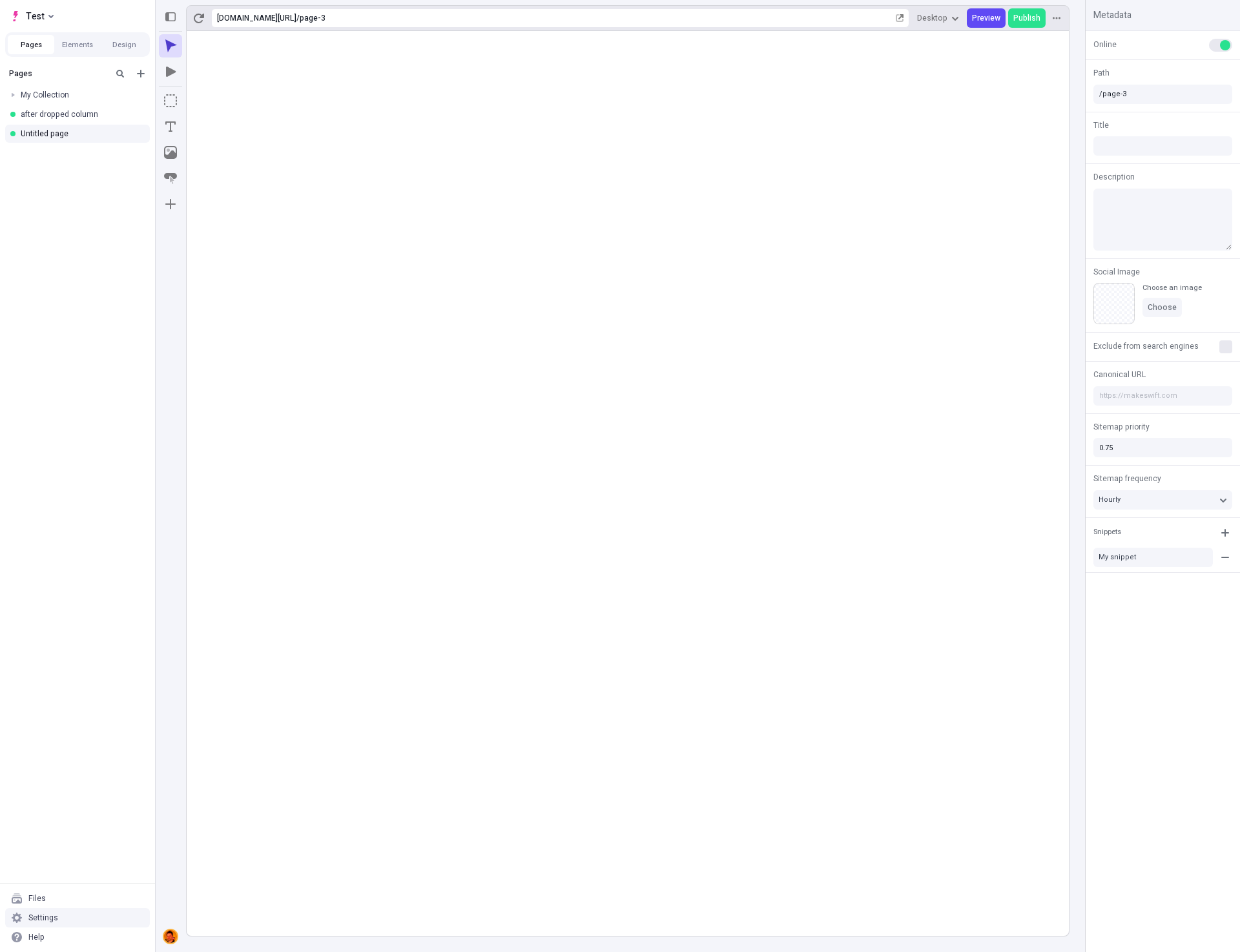
click at [60, 915] on div "Settings" at bounding box center [77, 918] width 145 height 20
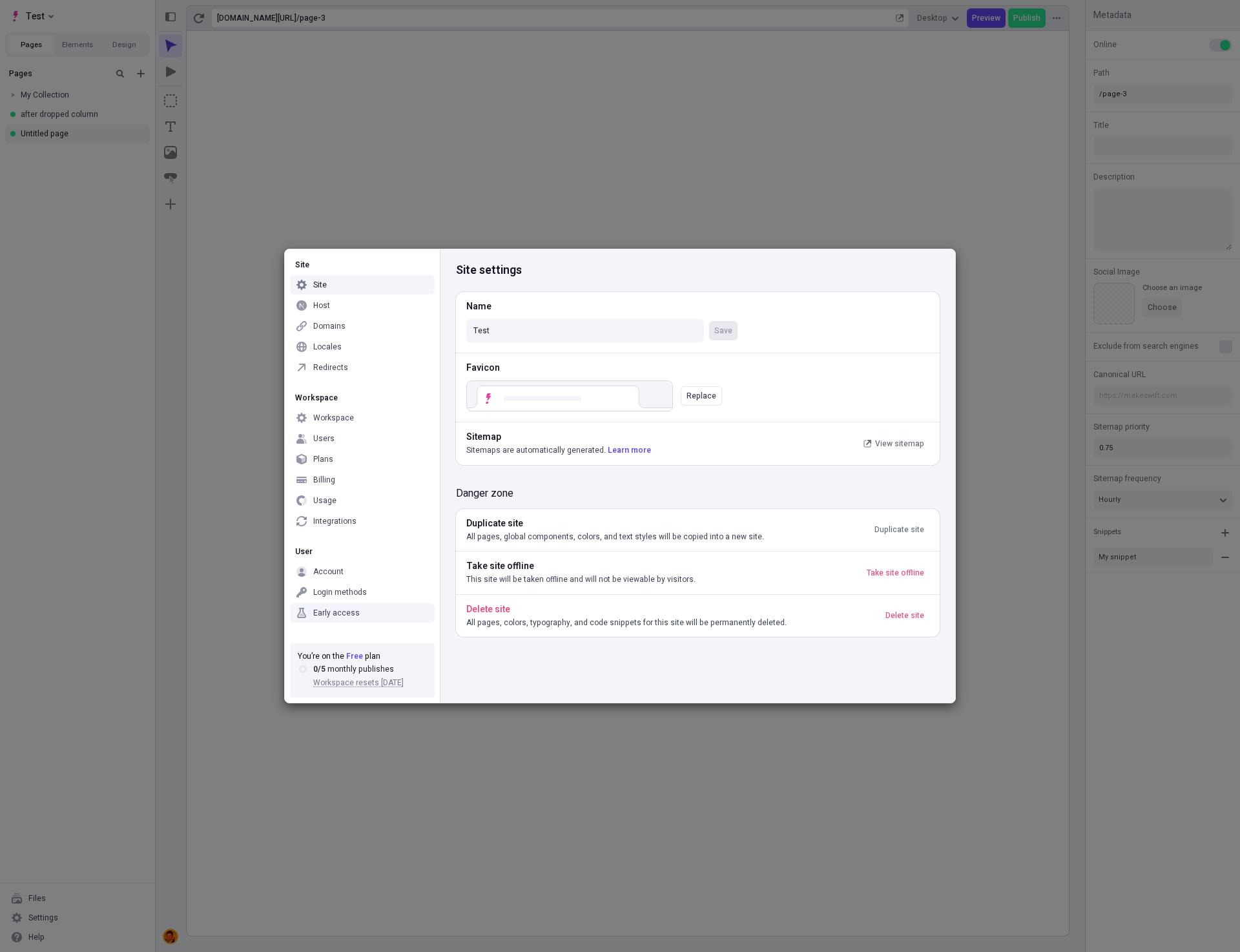
click at [348, 612] on div "Early access" at bounding box center [336, 613] width 47 height 10
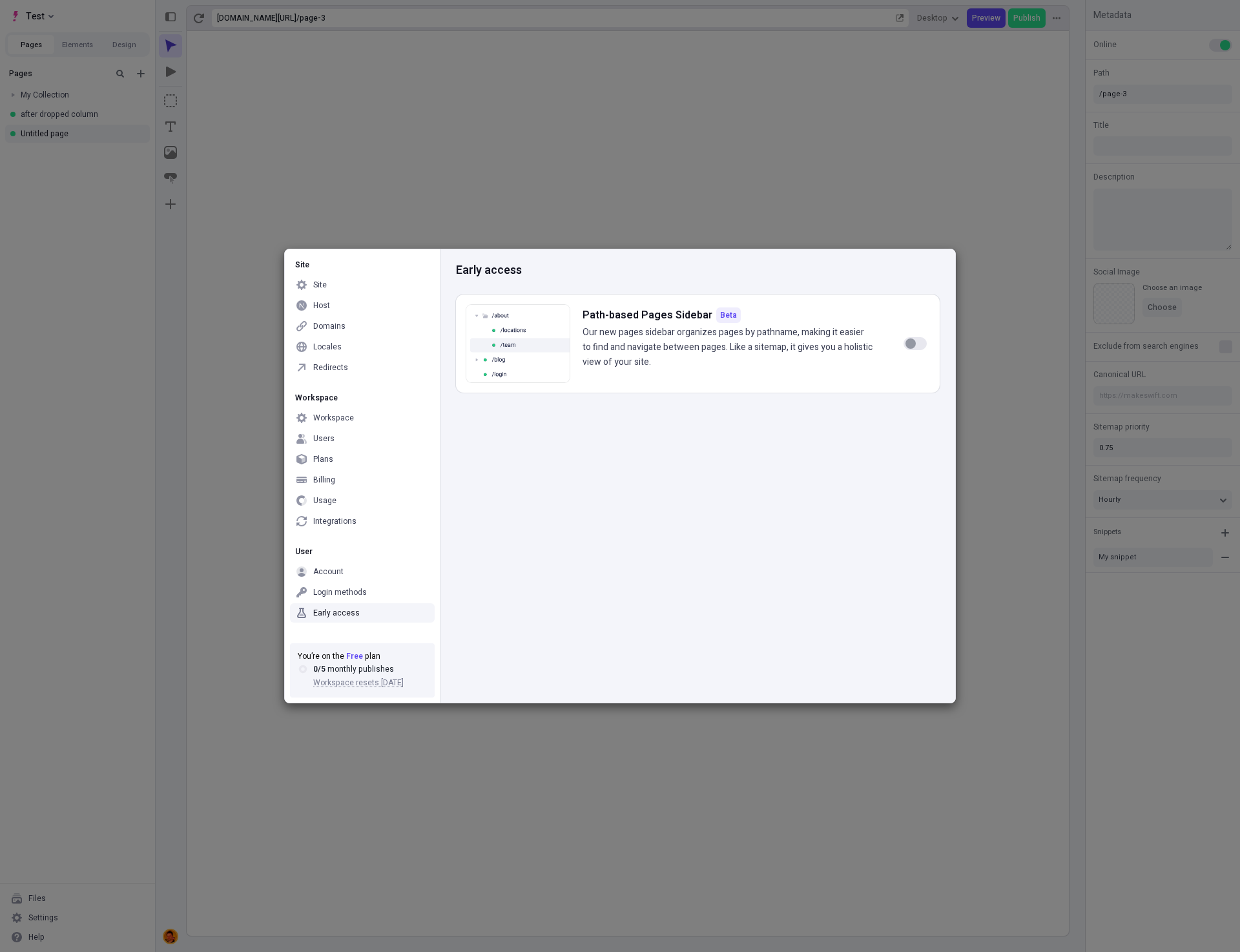
click at [346, 614] on div "Early access" at bounding box center [336, 613] width 47 height 10
click at [614, 563] on div "Early access Path-based Pages Sidebar Beta Our new pages sidebar organizes page…" at bounding box center [697, 476] width 515 height 453
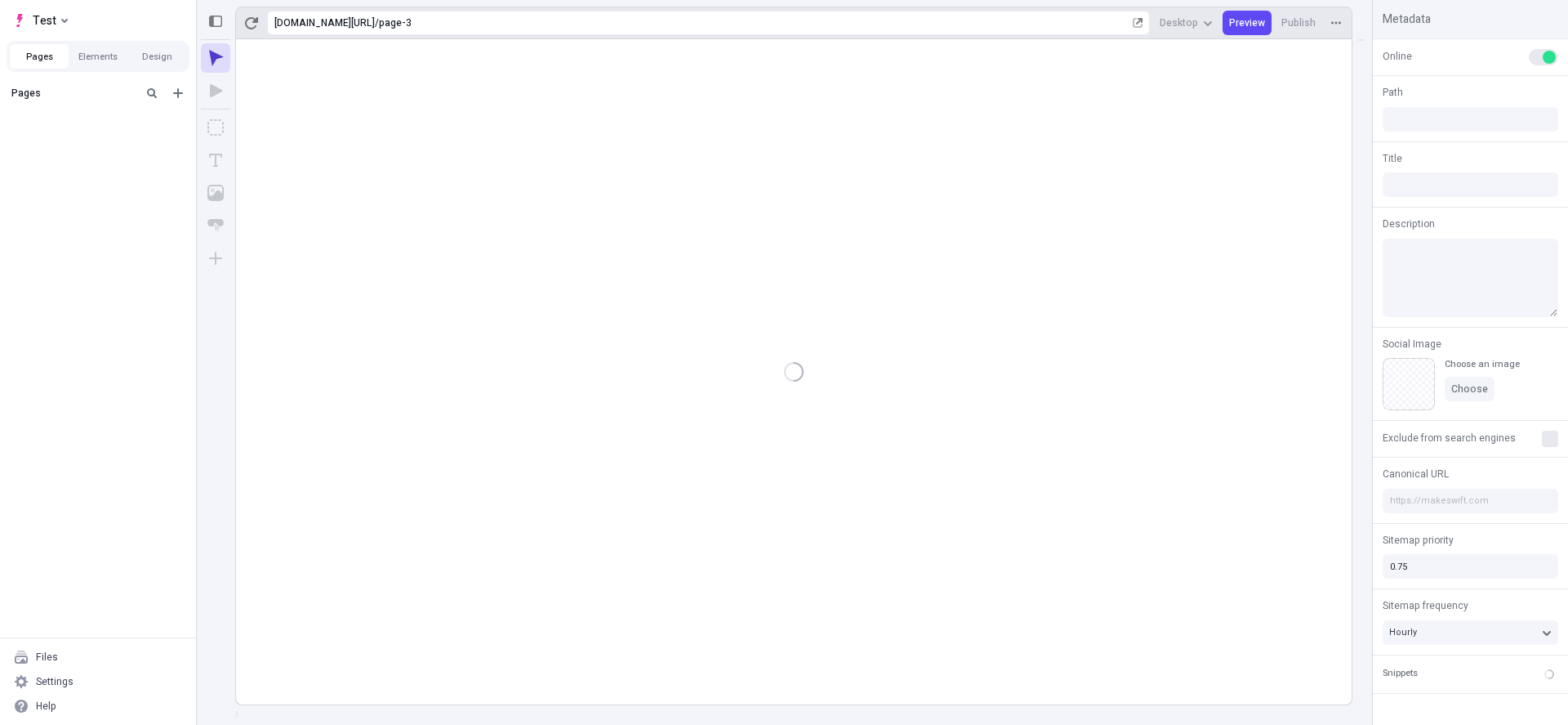
type input "/page-3"
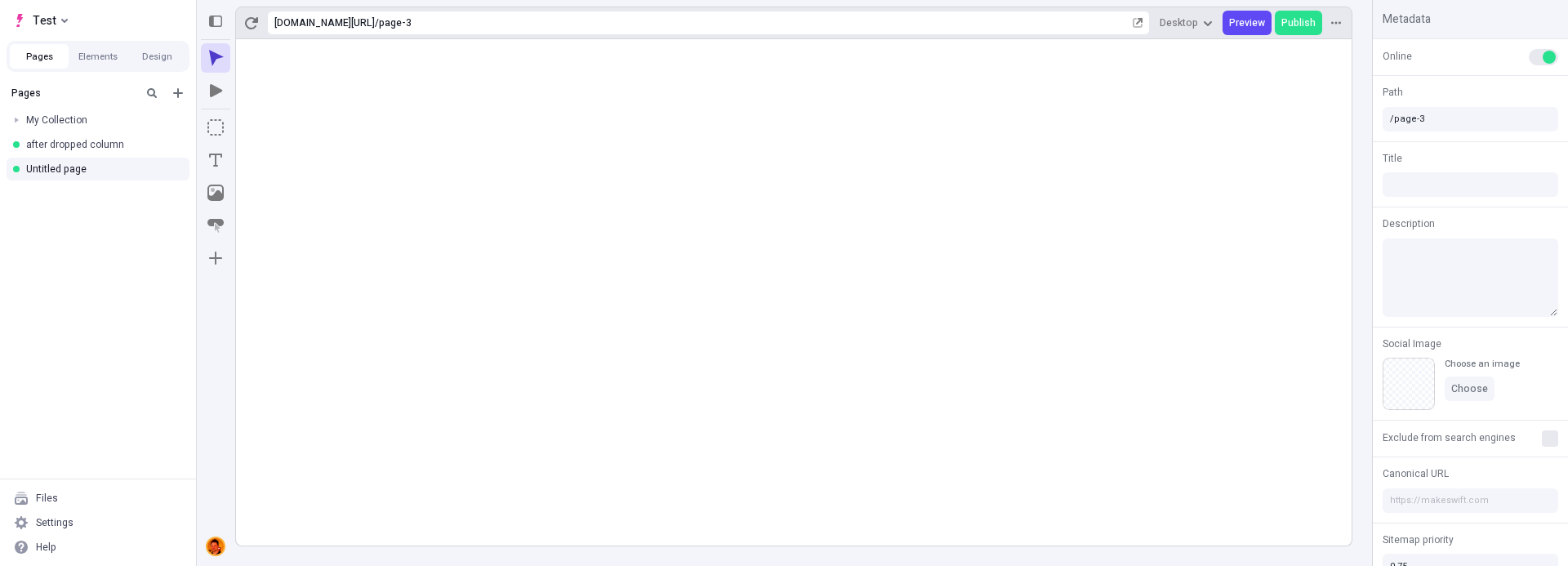
click at [218, 543] on img at bounding box center [215, 547] width 17 height 17
click at [217, 548] on img at bounding box center [215, 547] width 17 height 17
click at [625, 458] on rect at bounding box center [794, 292] width 1116 height 506
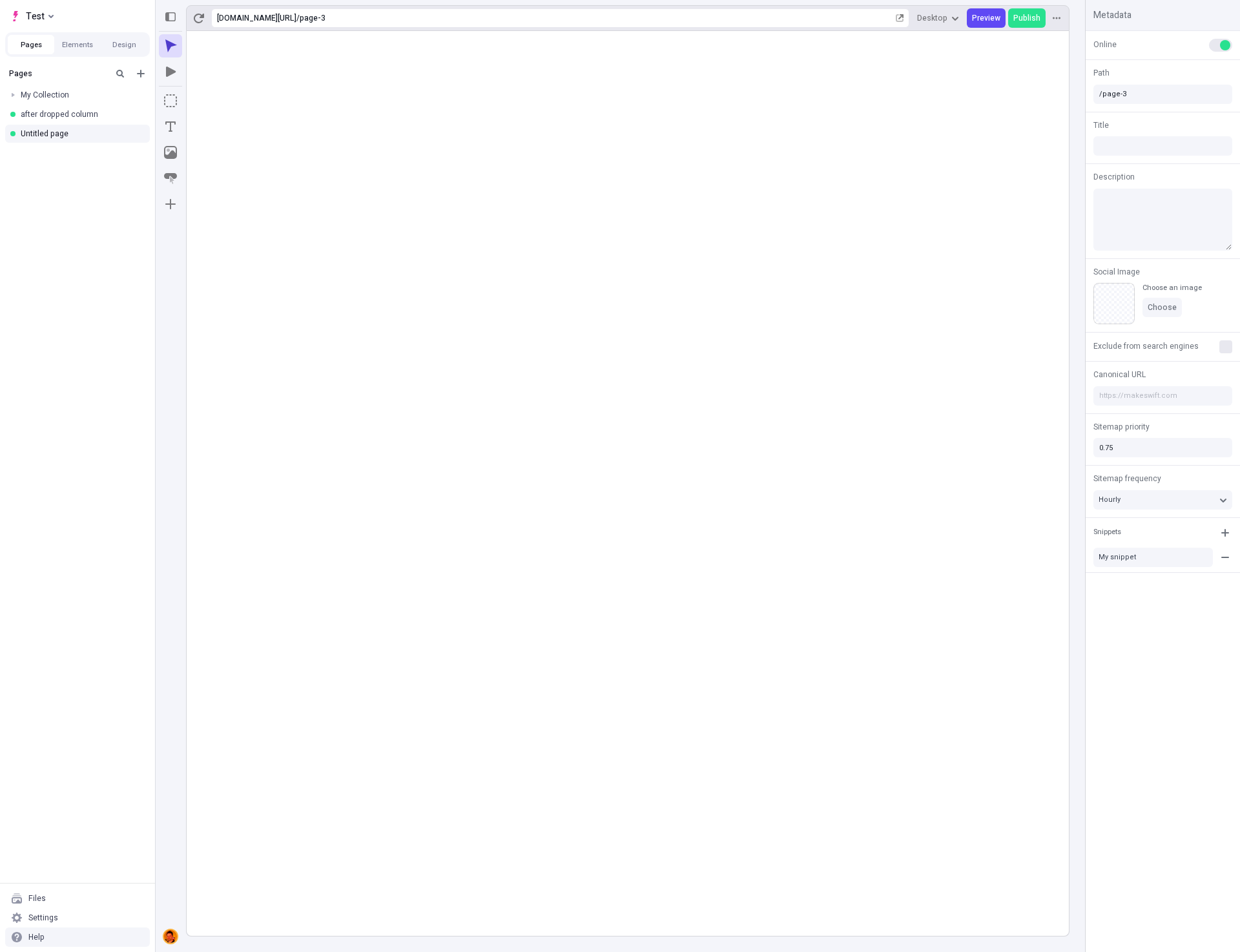
click at [176, 572] on div "N" at bounding box center [170, 935] width 15 height 17
click at [171, 572] on img at bounding box center [170, 936] width 13 height 13
click at [307, 572] on rect at bounding box center [628, 483] width 882 height 905
type input "/page-3"
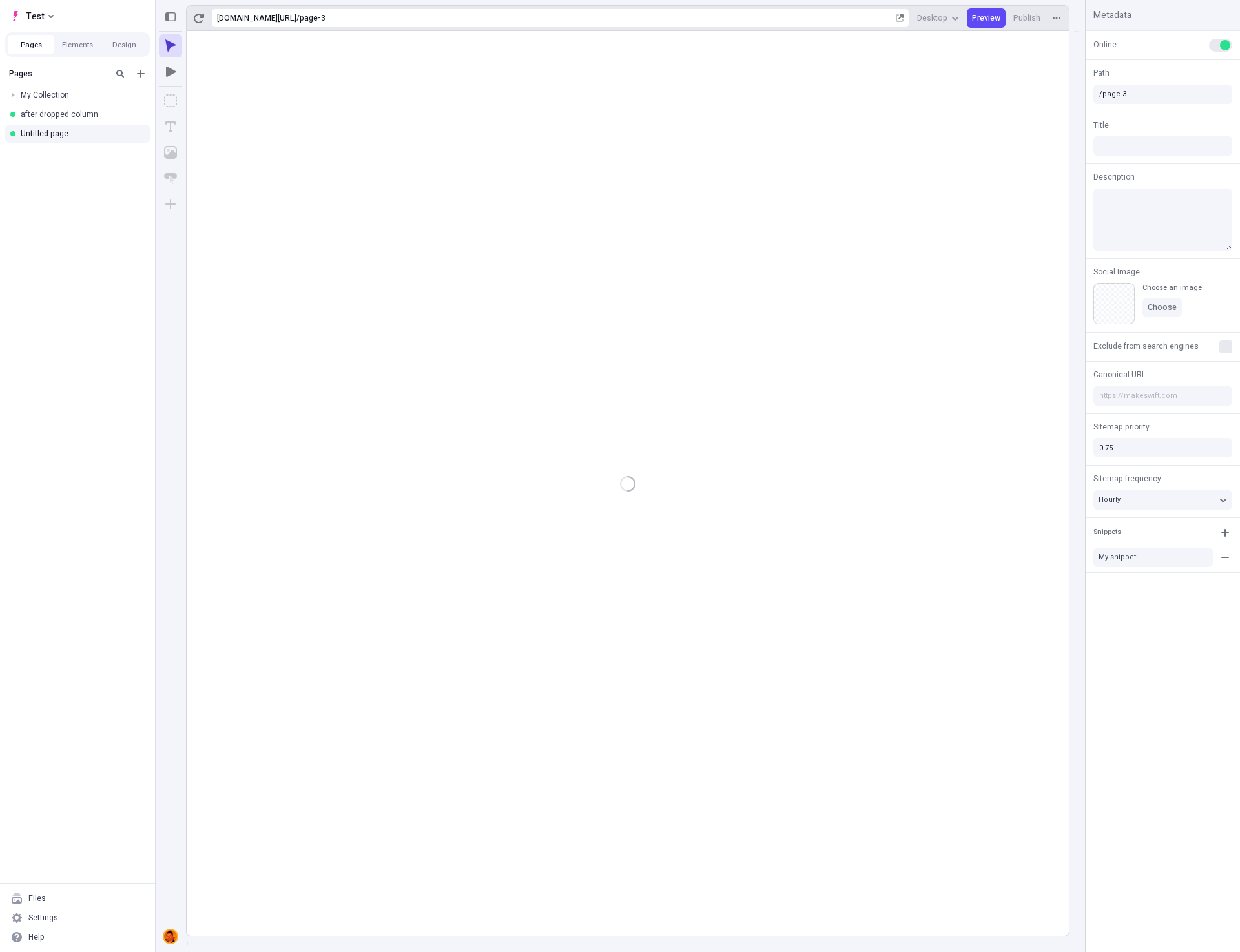
click at [167, 938] on img at bounding box center [170, 936] width 13 height 13
click at [187, 943] on body "Test Pages Elements Design Pages My Collection after dropped column Untitled pa…" at bounding box center [620, 476] width 1240 height 952
click at [171, 939] on img at bounding box center [170, 936] width 13 height 13
click at [72, 917] on div "Settings" at bounding box center [77, 918] width 145 height 20
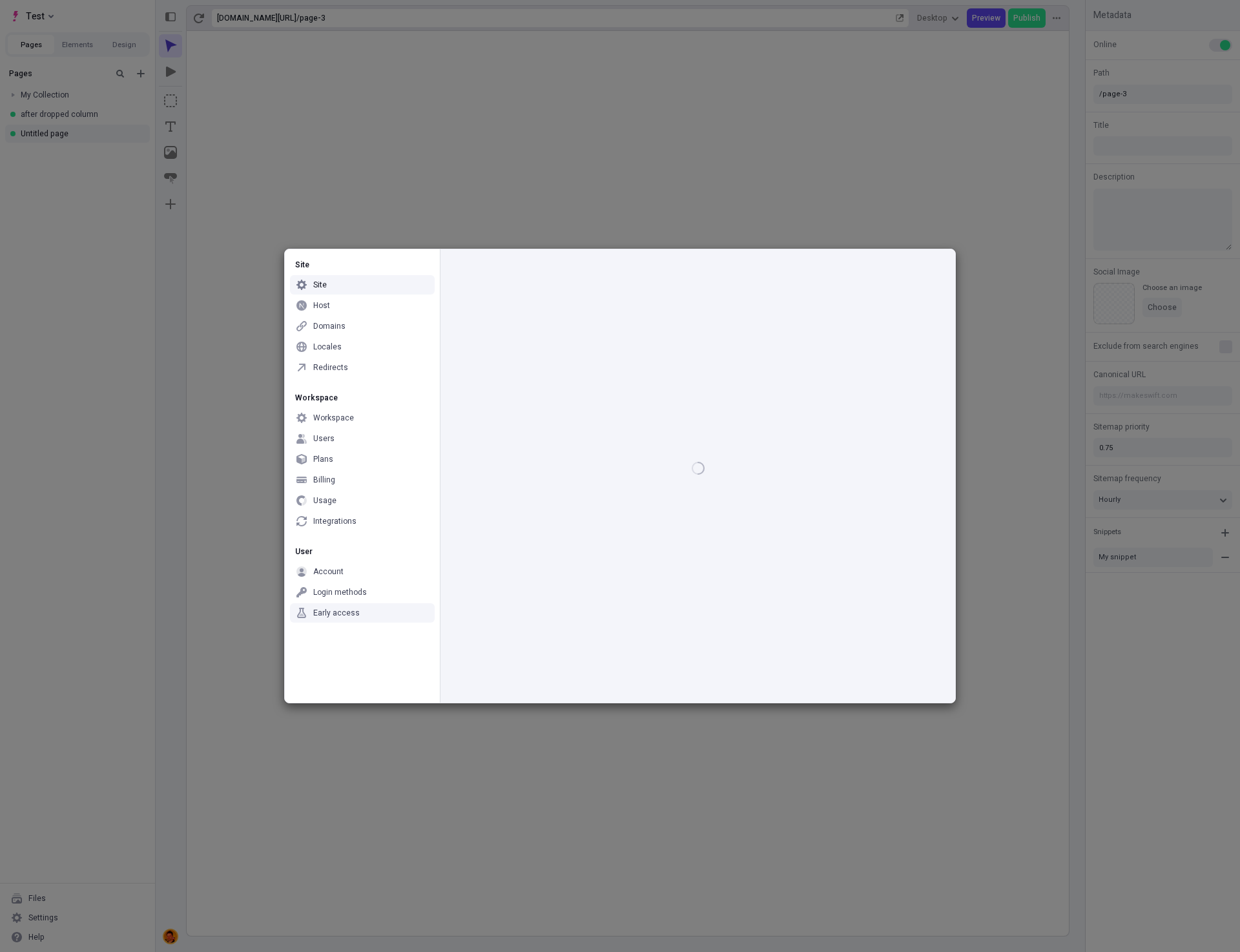
click at [346, 615] on div "Early access" at bounding box center [336, 613] width 47 height 10
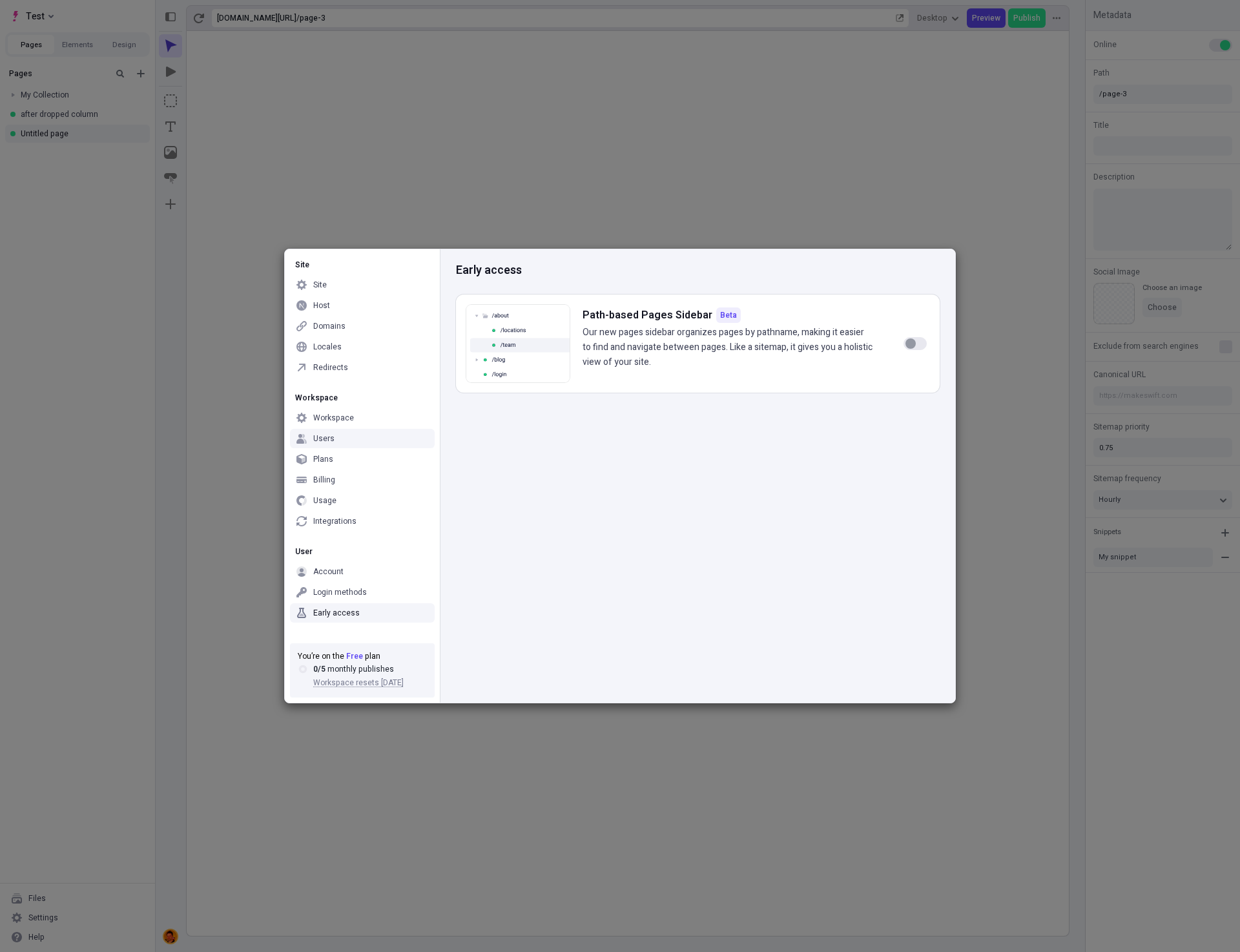
click at [349, 434] on div "Users" at bounding box center [362, 438] width 145 height 20
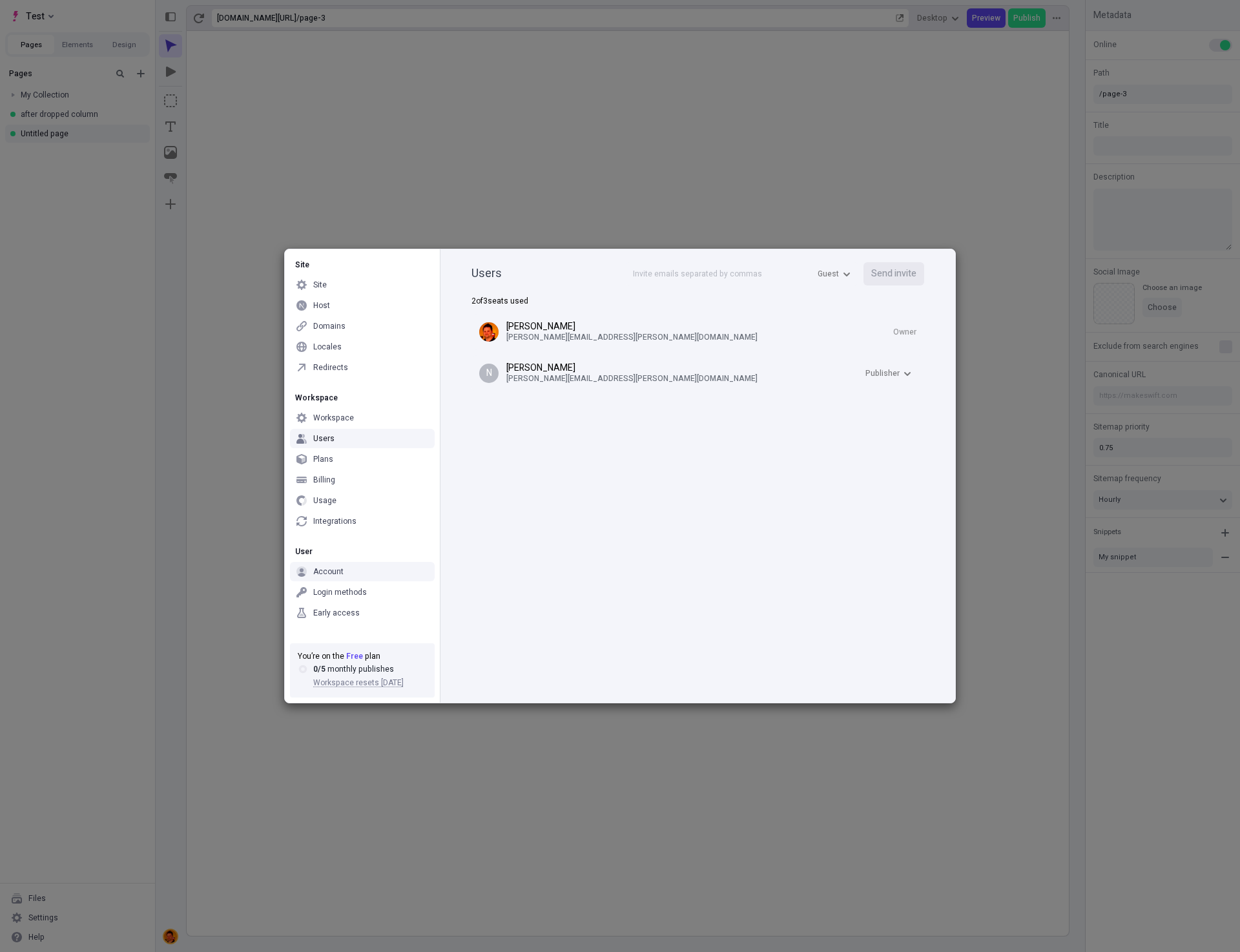
click at [347, 563] on div "Account" at bounding box center [362, 571] width 145 height 20
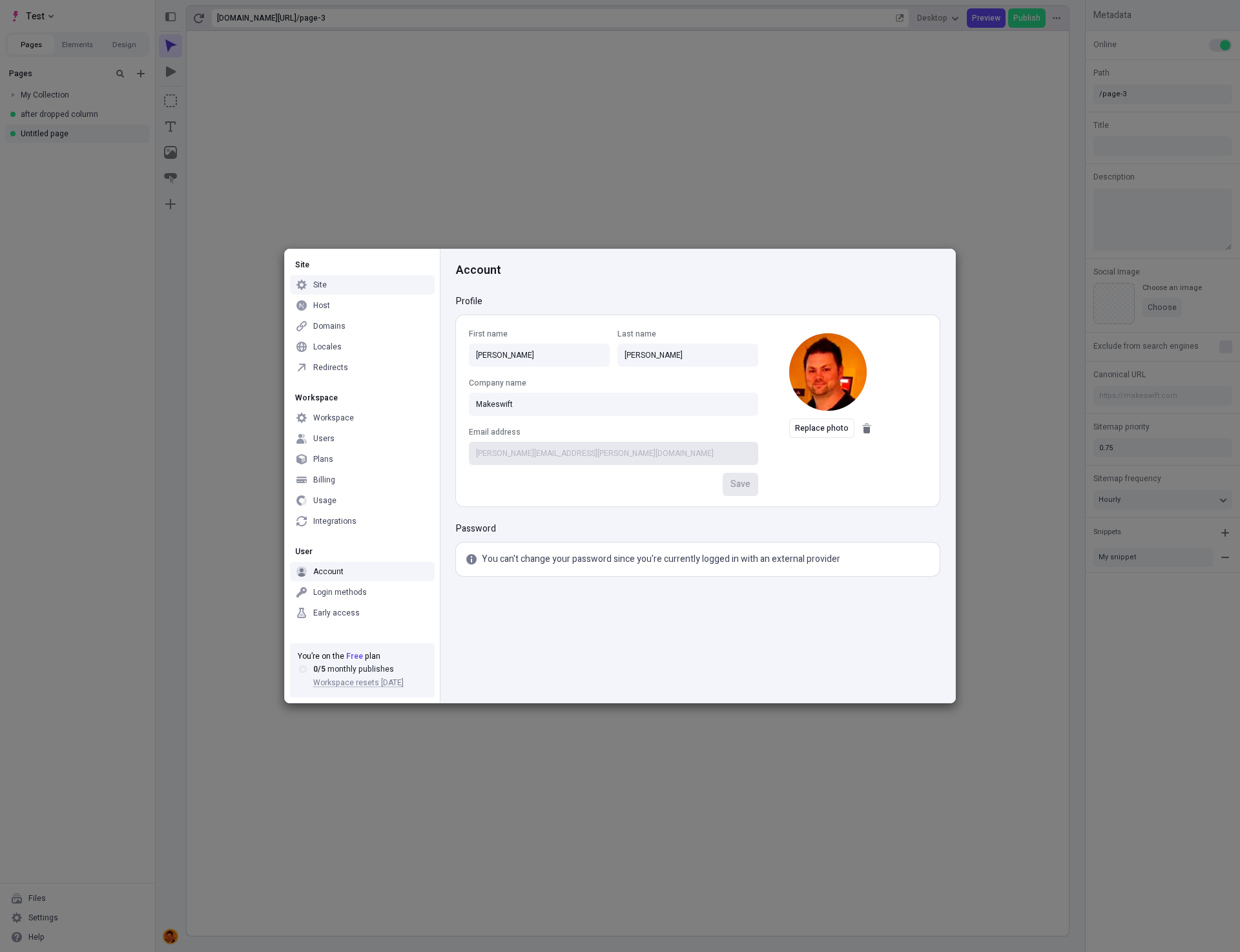
click at [328, 289] on div "Site" at bounding box center [362, 285] width 145 height 20
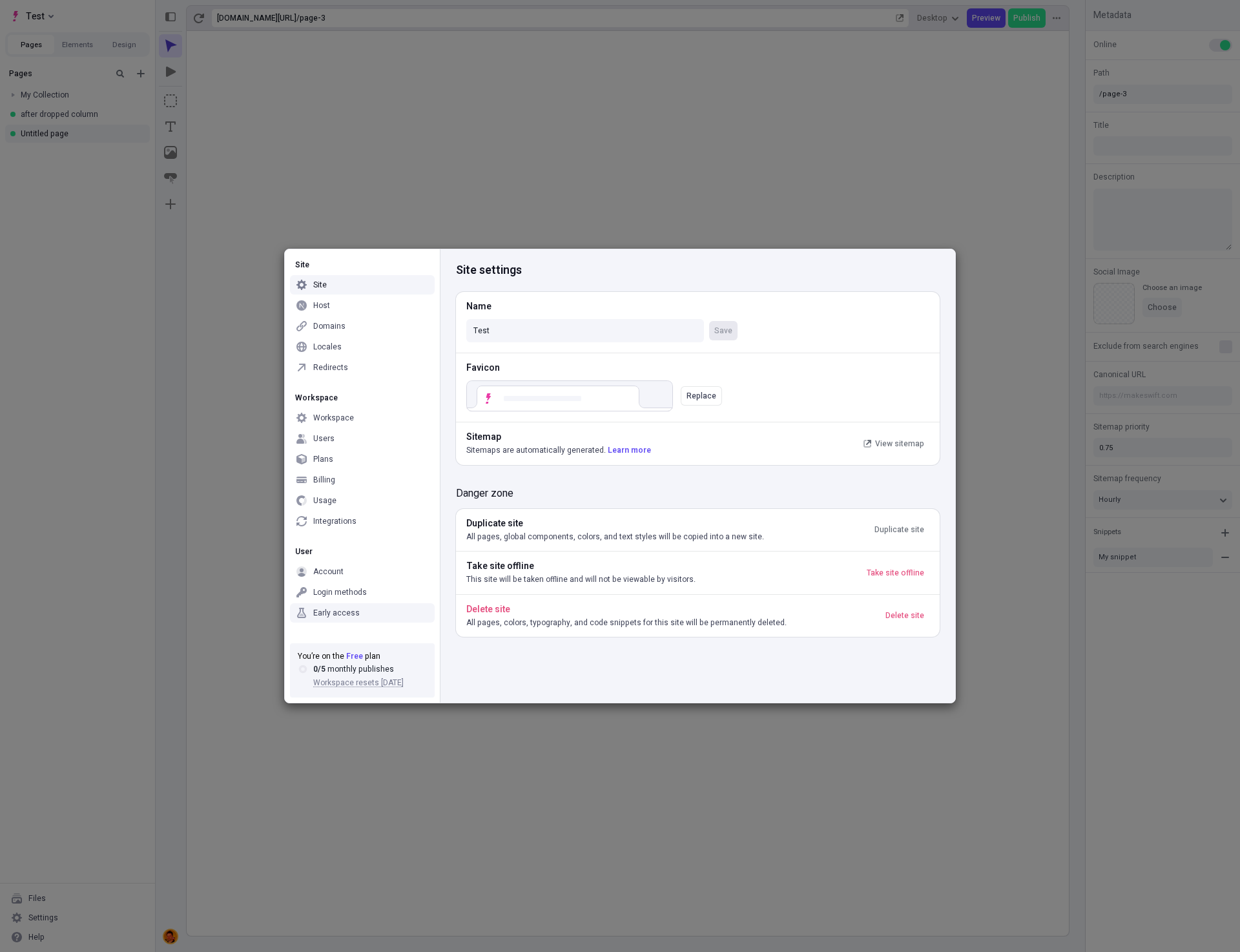
click at [671, 830] on div "Site Site Host Domains Locales Redirects Workspace Workspace Users Plans Billin…" at bounding box center [620, 476] width 1240 height 952
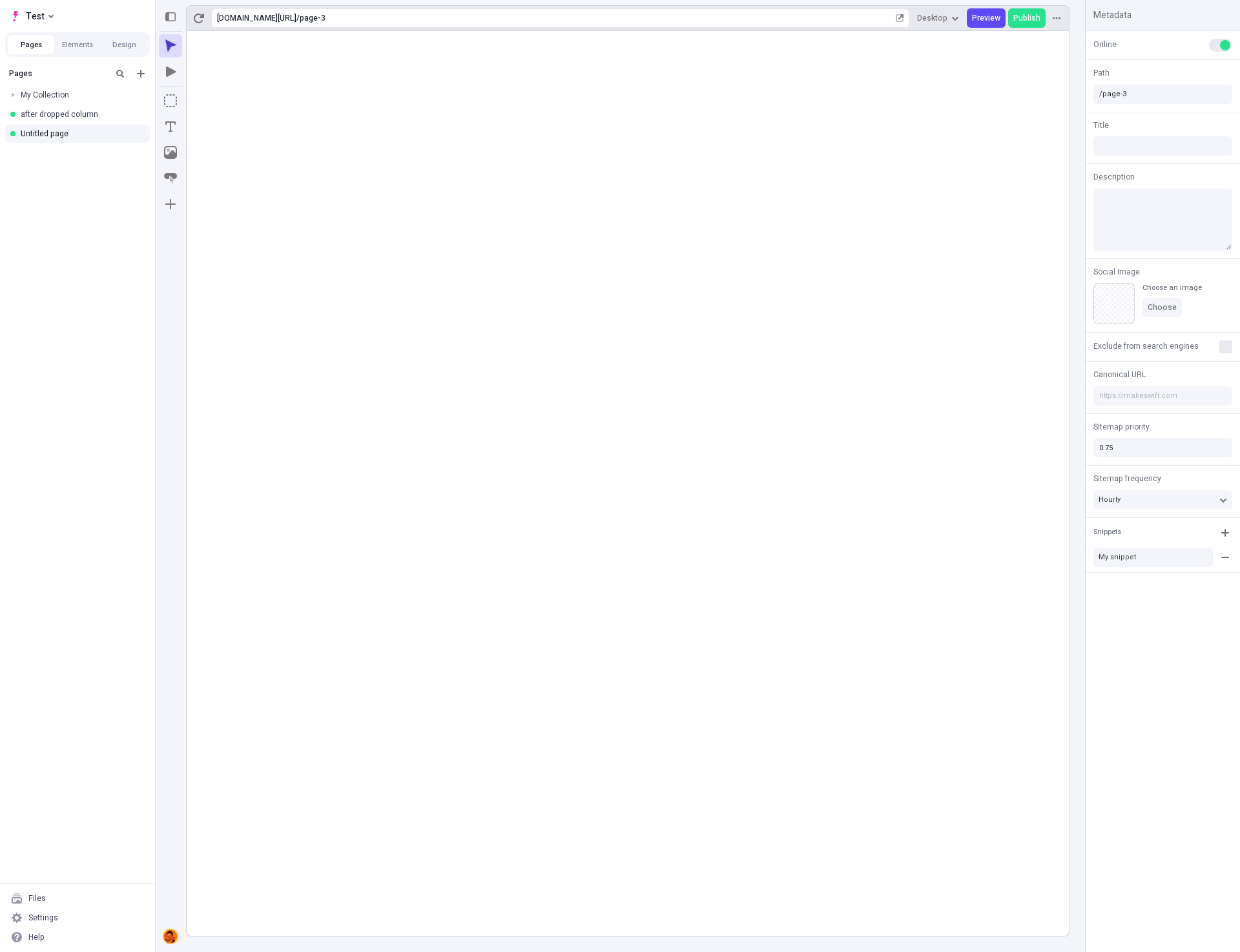
click at [169, 936] on img at bounding box center [170, 936] width 13 height 13
click at [171, 941] on img at bounding box center [170, 936] width 13 height 13
click at [53, 939] on div "Help" at bounding box center [77, 937] width 145 height 20
click at [47, 944] on div "Help" at bounding box center [77, 937] width 145 height 20
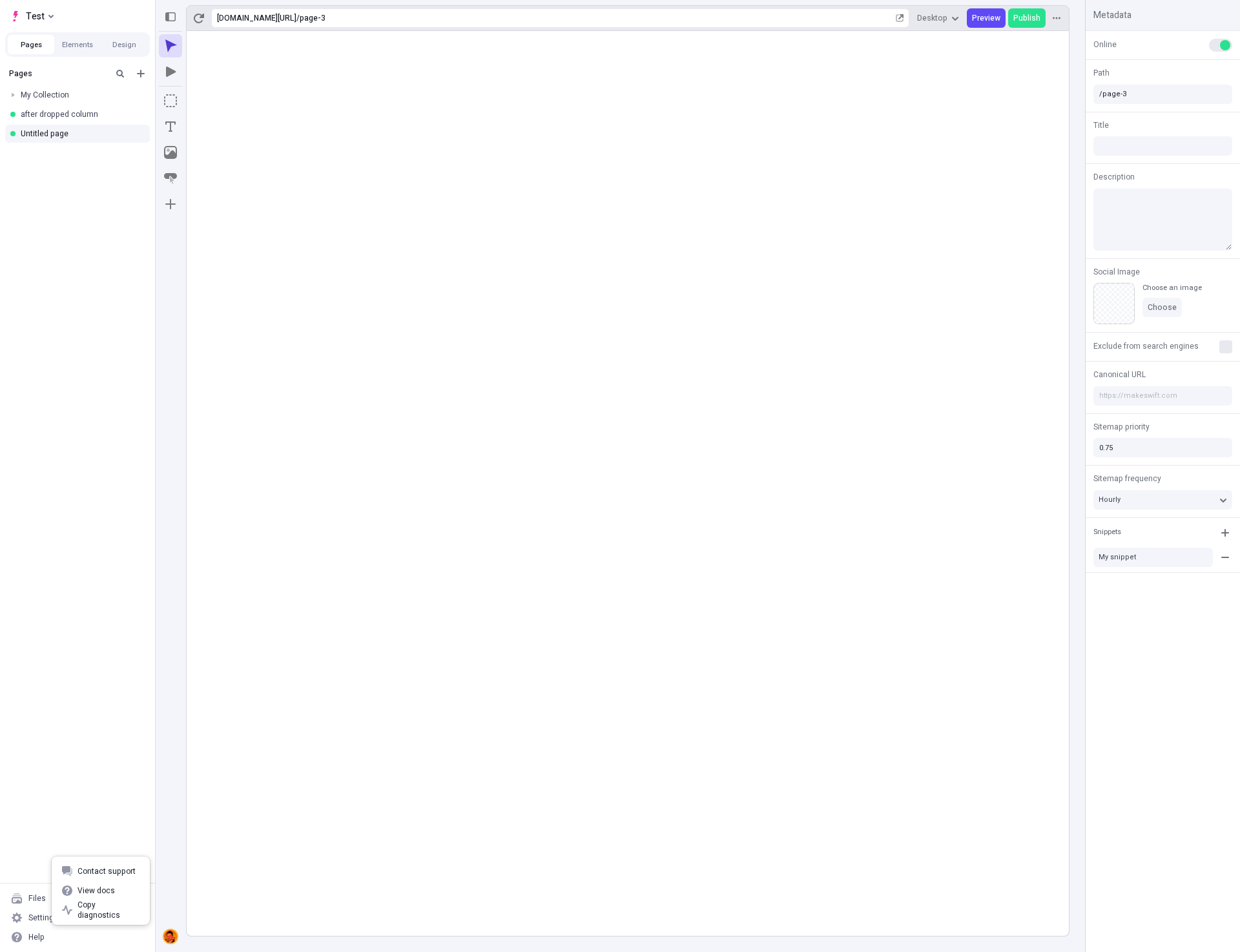
click at [47, 944] on div "Help" at bounding box center [77, 937] width 145 height 20
click at [38, 898] on div "Files" at bounding box center [37, 898] width 17 height 10
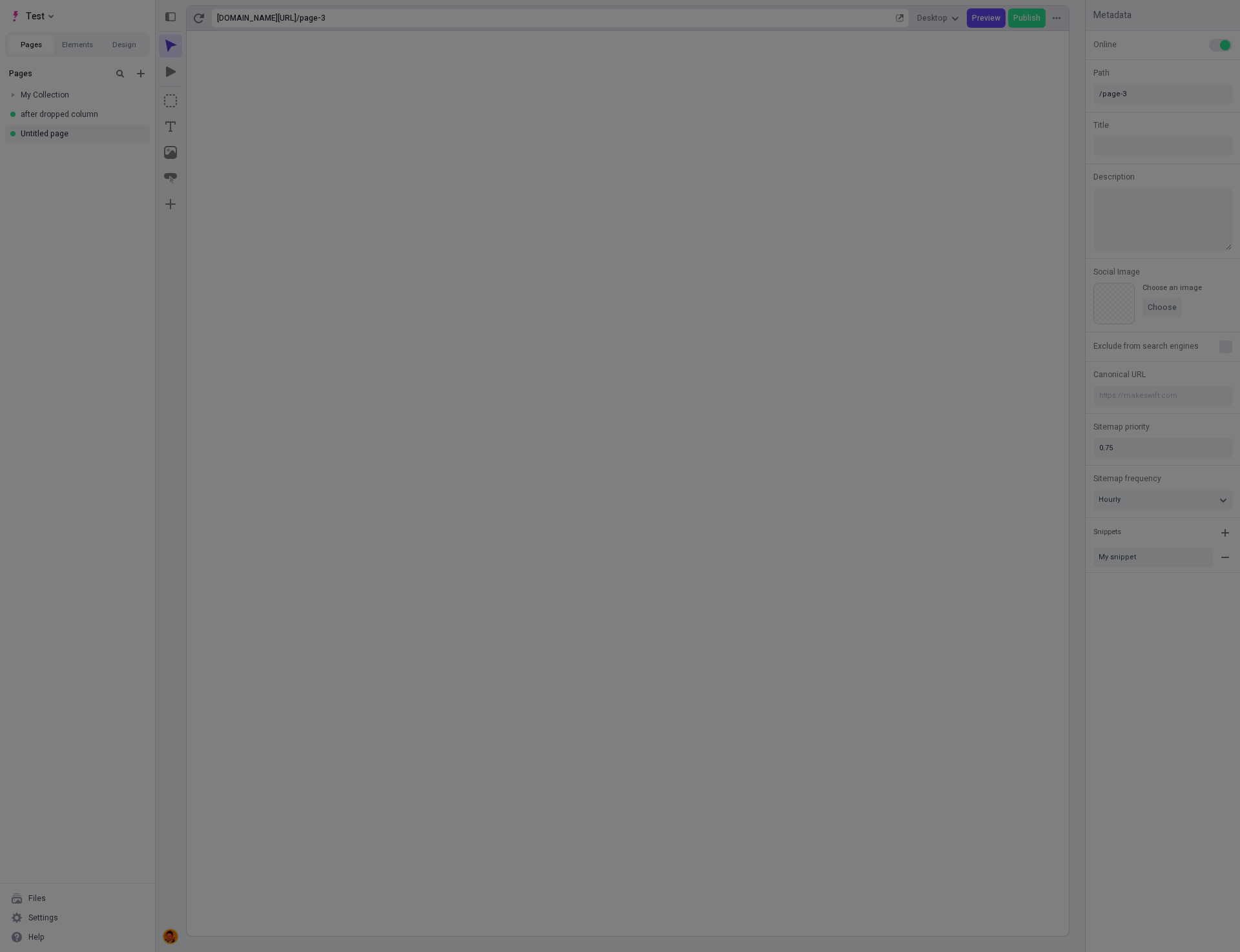
click at [331, 923] on div "Search Site Workspace Workspace files workspace workspace New Screenshot [DATE]…" at bounding box center [620, 476] width 1240 height 952
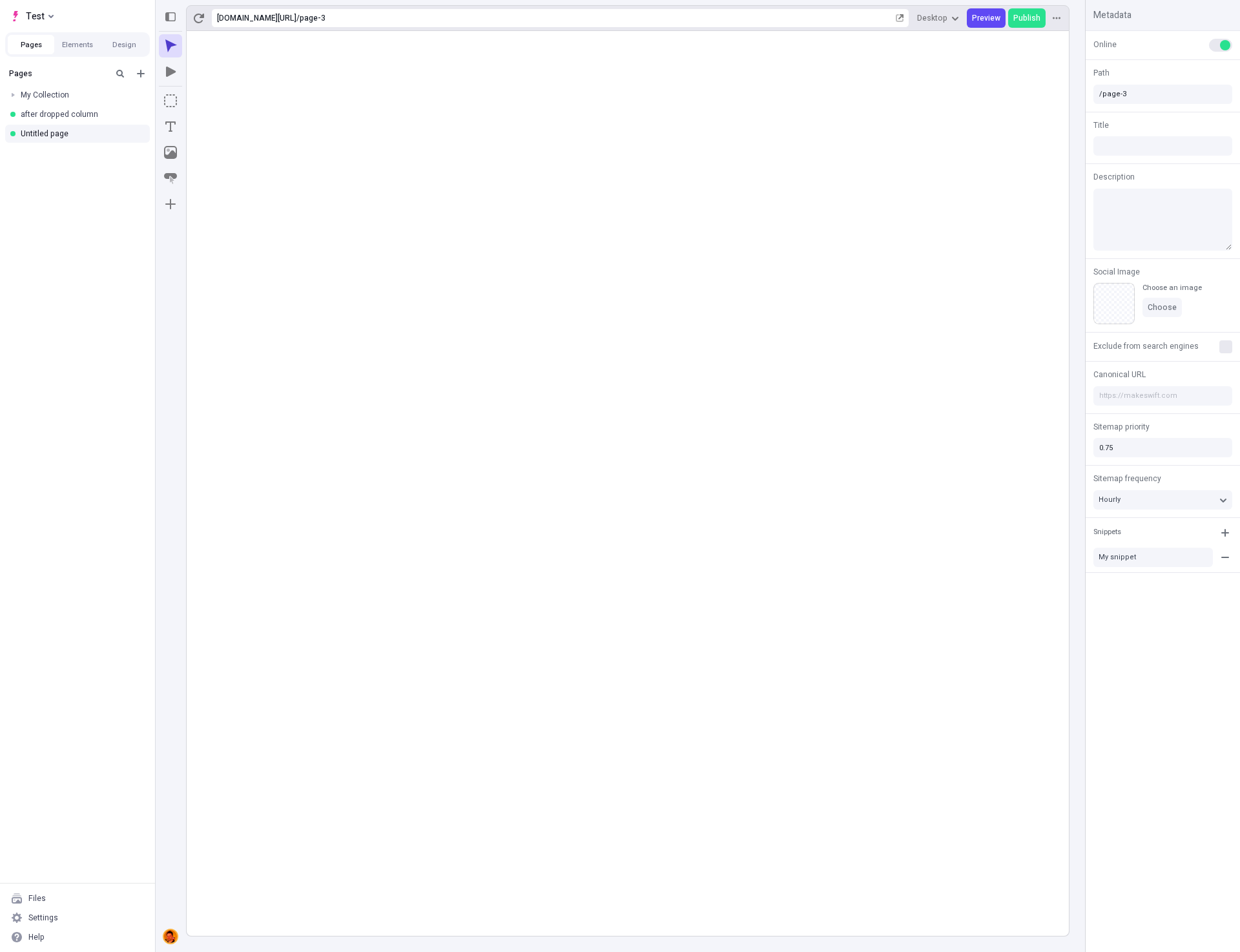
click at [171, 934] on img at bounding box center [170, 936] width 13 height 13
click at [171, 937] on img at bounding box center [170, 936] width 13 height 13
click at [172, 936] on img at bounding box center [170, 936] width 13 height 13
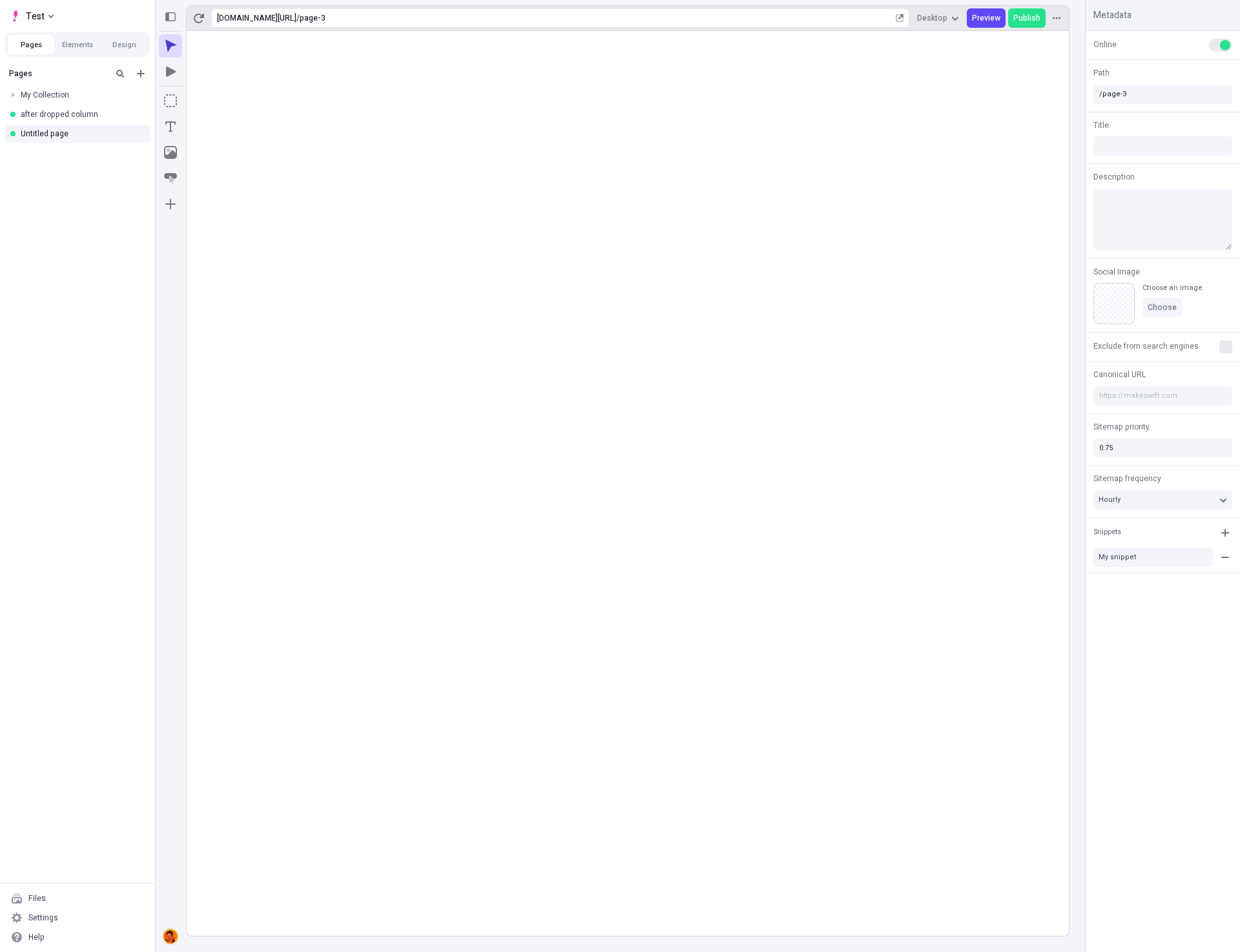
click at [175, 932] on img at bounding box center [170, 936] width 13 height 13
click at [178, 909] on div "N" at bounding box center [170, 491] width 31 height 921
click at [33, 19] on span "Test" at bounding box center [35, 16] width 19 height 15
click at [45, 106] on div "Log out" at bounding box center [143, 110] width 222 height 10
